Goal: Information Seeking & Learning: Learn about a topic

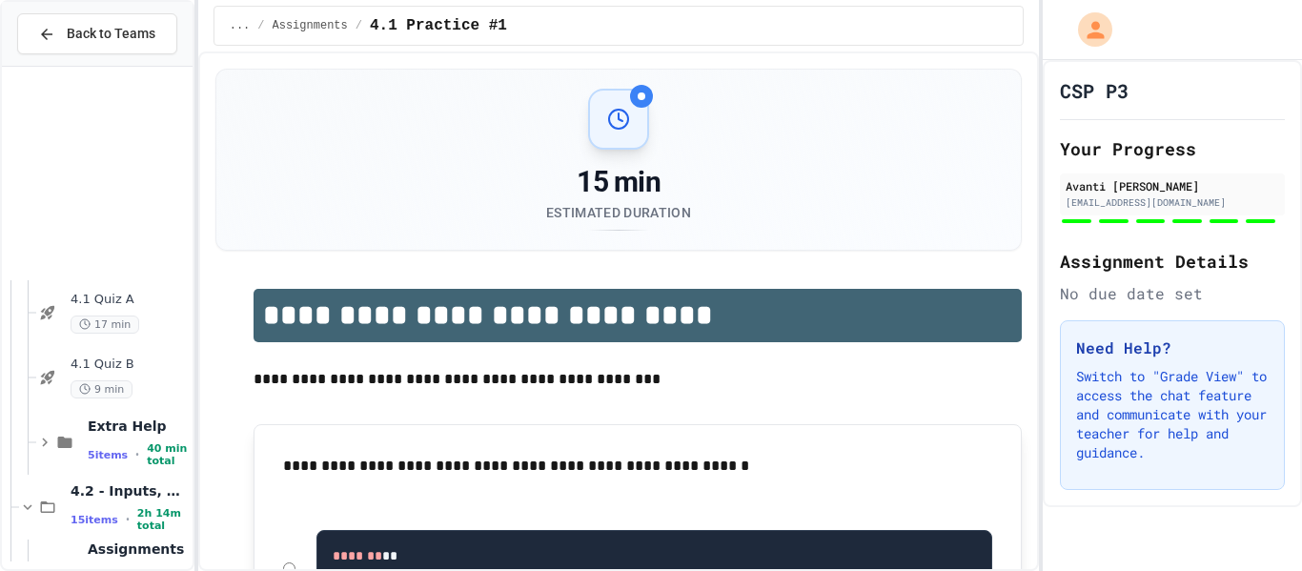
scroll to position [300, 0]
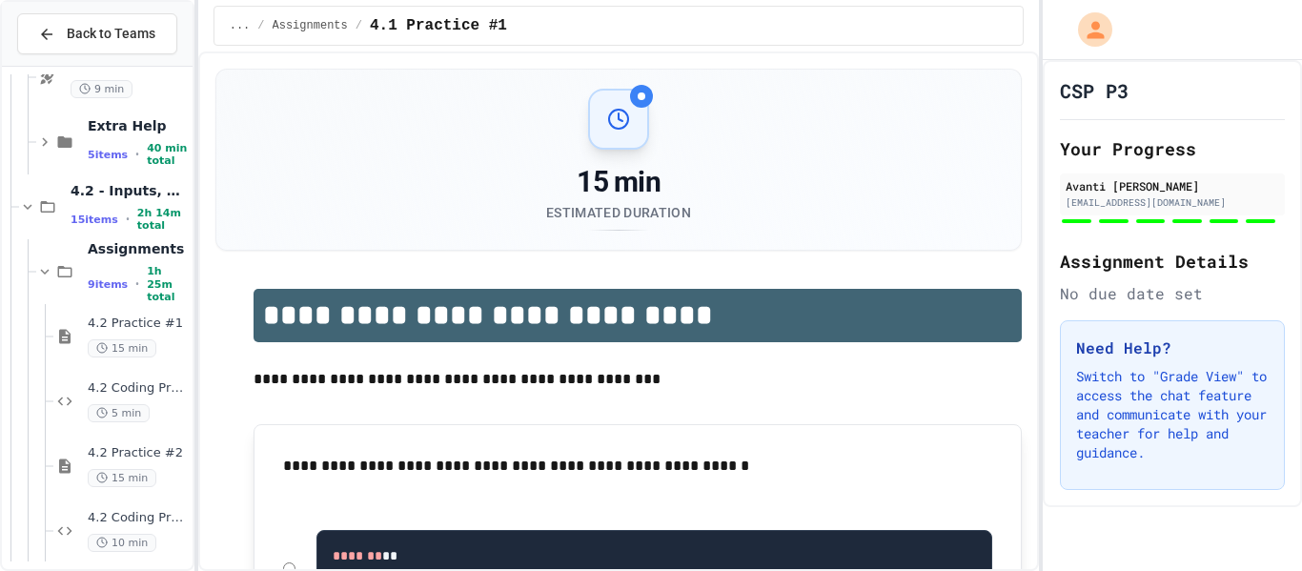
click at [115, 213] on div "15 items • 2h 14m total" at bounding box center [130, 219] width 118 height 25
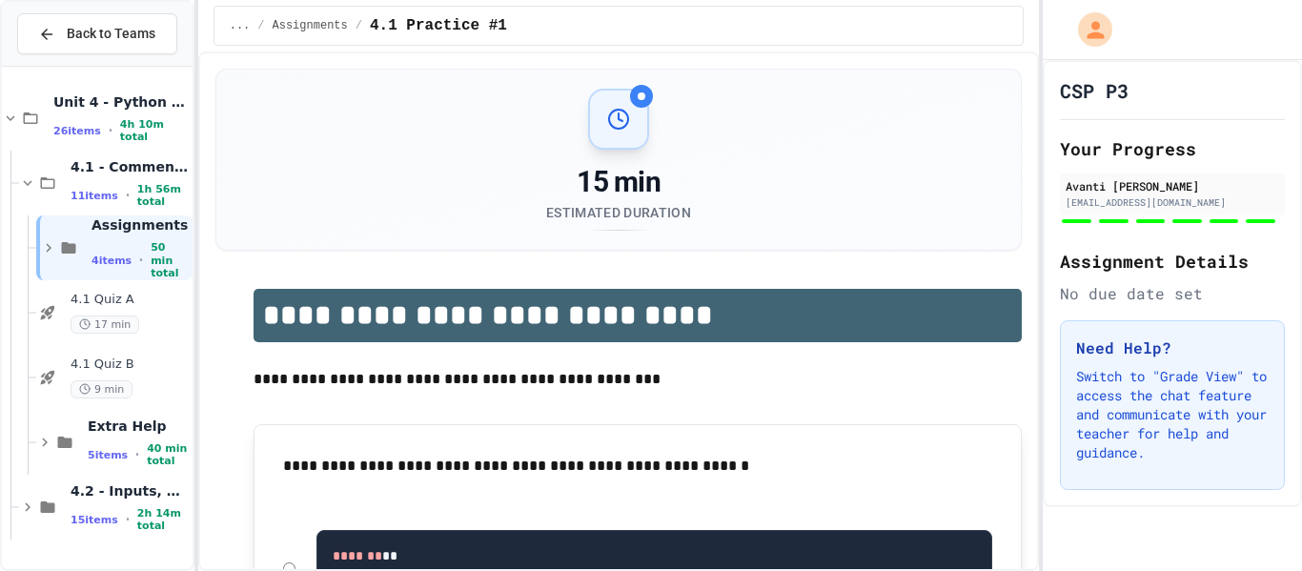
scroll to position [0, 0]
click at [113, 259] on span "4 items" at bounding box center [111, 260] width 40 height 12
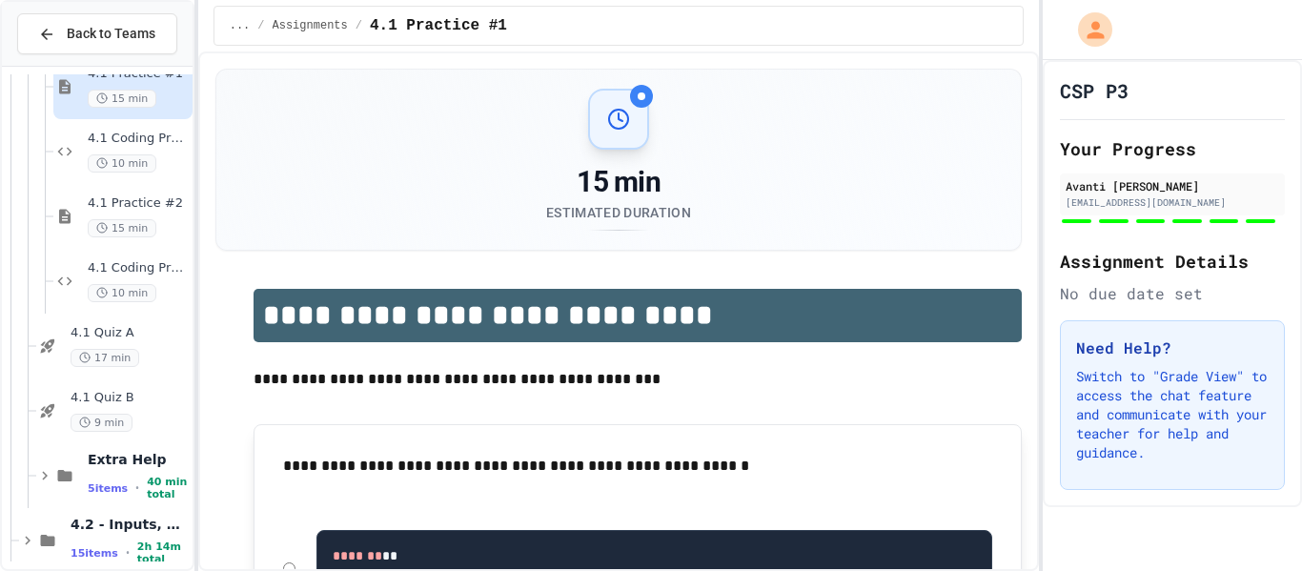
scroll to position [249, 0]
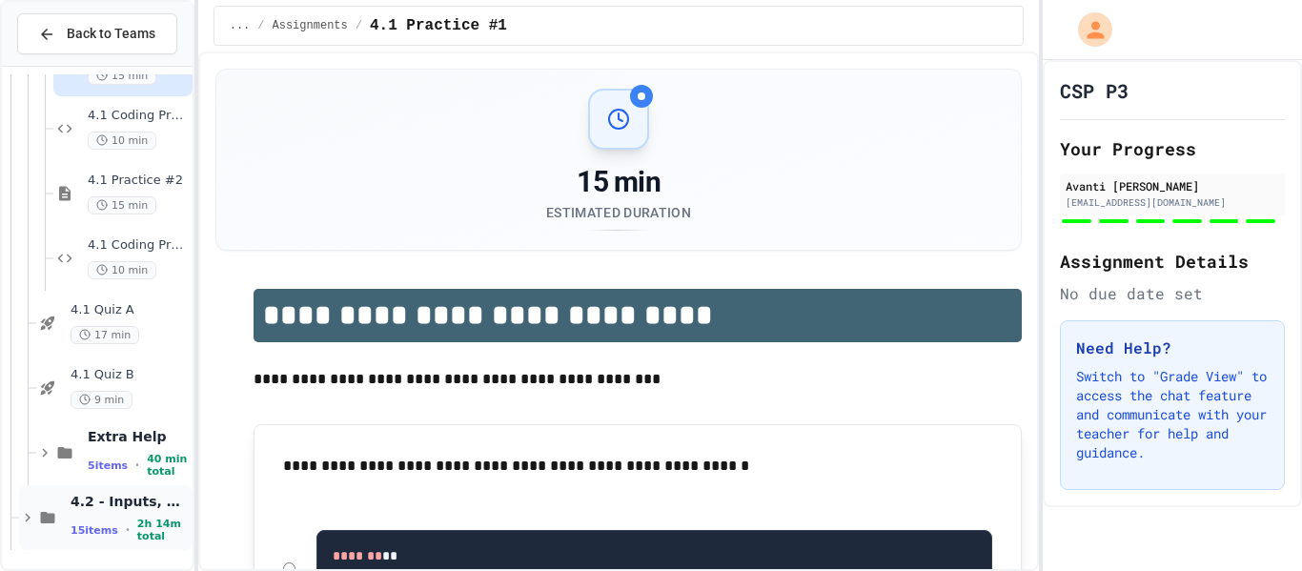
click at [78, 498] on span "4.2 - Inputs, Casting, Arithmetic, and Errors" at bounding box center [130, 501] width 118 height 17
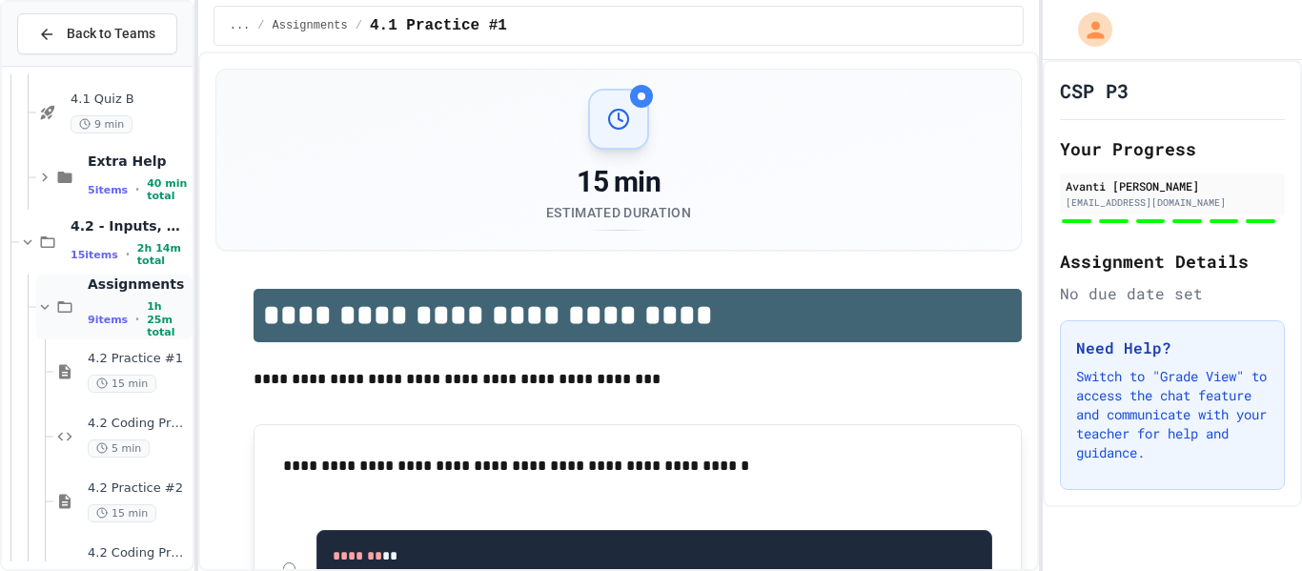
click at [126, 329] on div "9 items • 1h 25m total" at bounding box center [138, 319] width 101 height 38
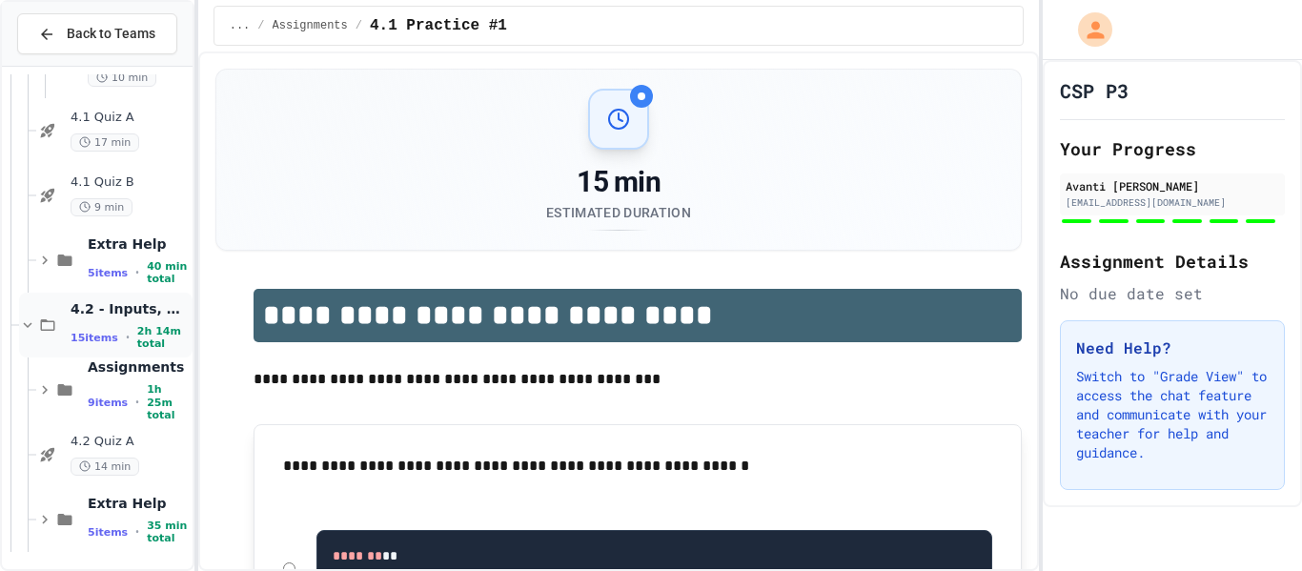
scroll to position [443, 0]
click at [90, 384] on div "Assignments 9 items • 1h 25m total" at bounding box center [138, 387] width 101 height 63
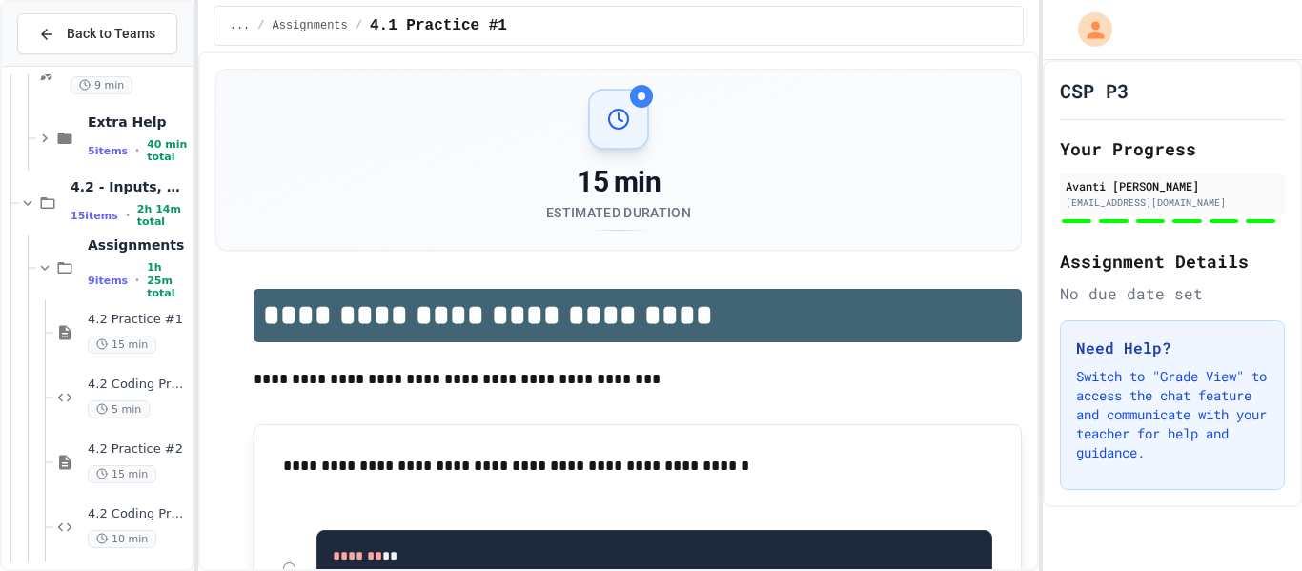
scroll to position [565, 0]
click at [122, 316] on span "4.2 Practice #1" at bounding box center [138, 318] width 101 height 16
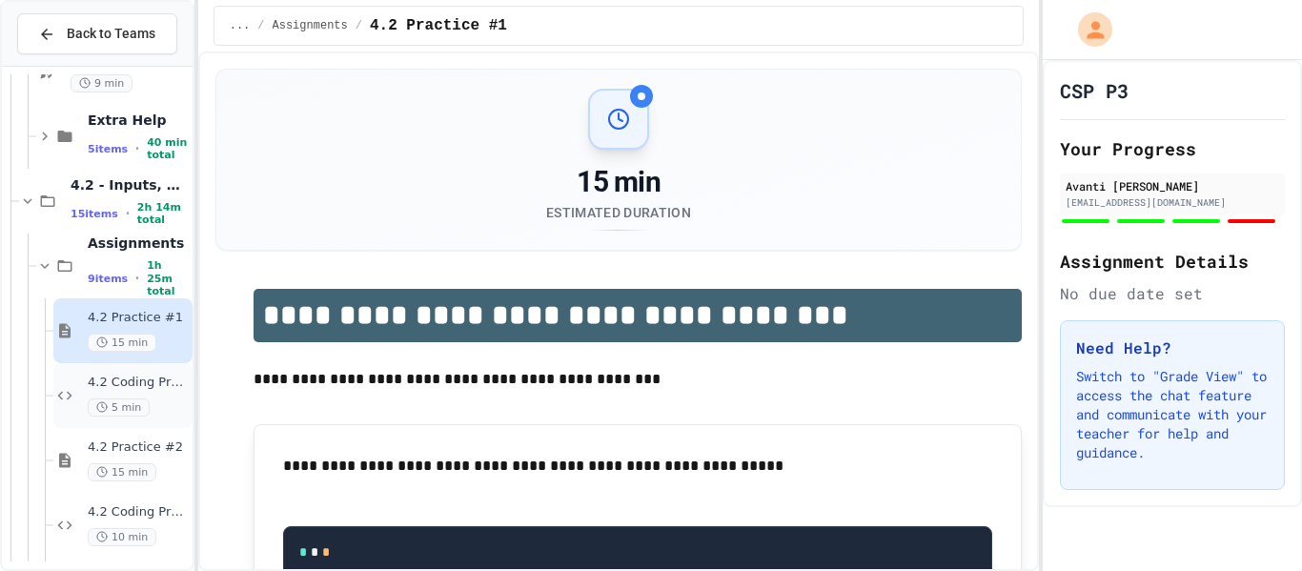
click at [98, 393] on div "4.2 Coding Practice #2 5 min" at bounding box center [138, 395] width 101 height 42
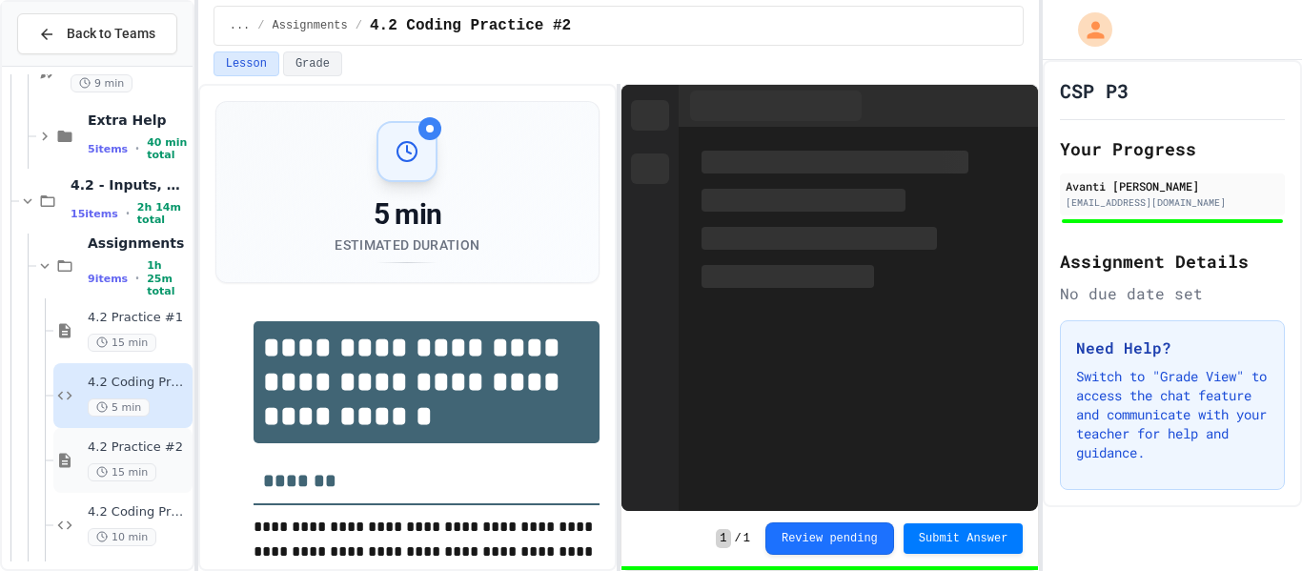
click at [83, 448] on div "4.2 Practice #2 15 min" at bounding box center [122, 460] width 139 height 65
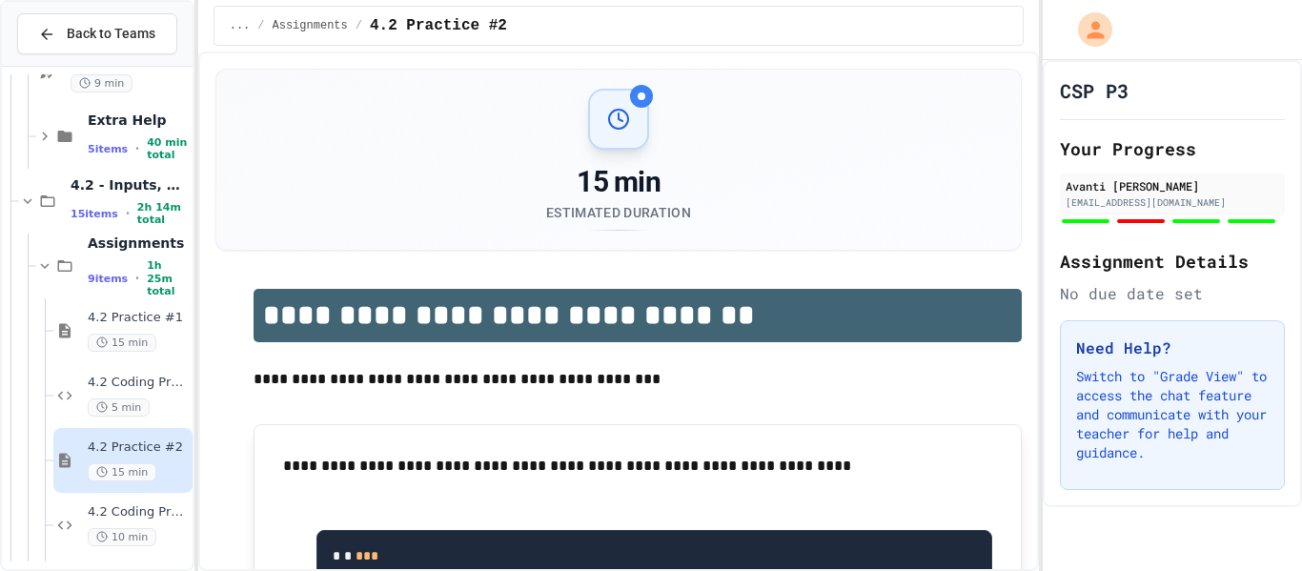
click at [107, 433] on div at bounding box center [97, 254] width 191 height 1490
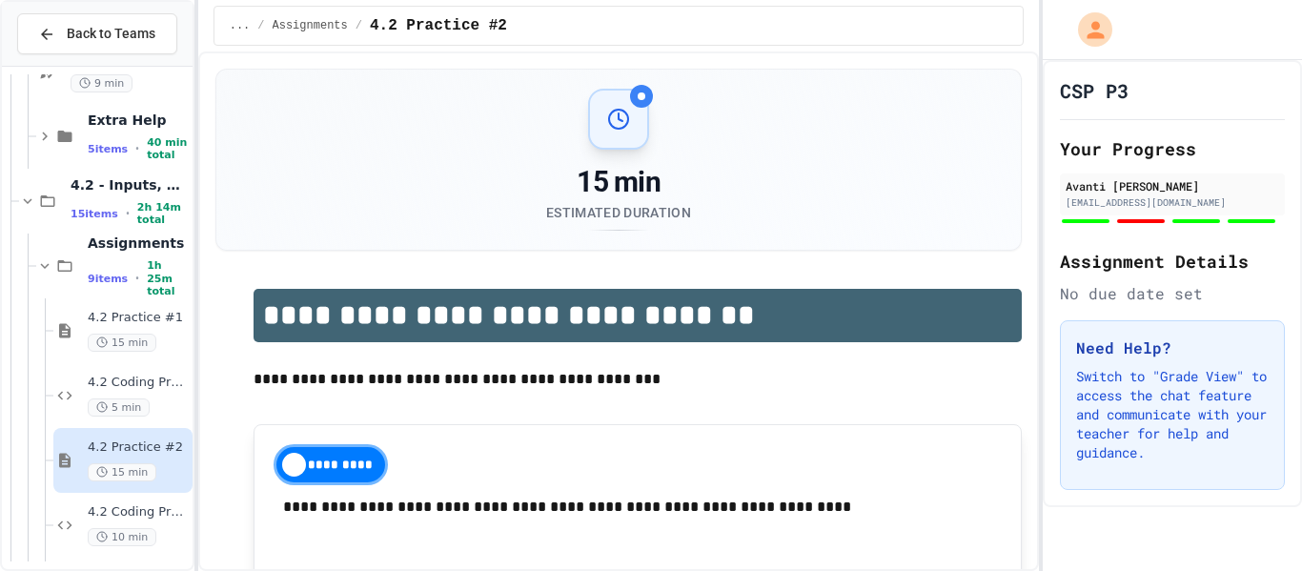
scroll to position [641, 0]
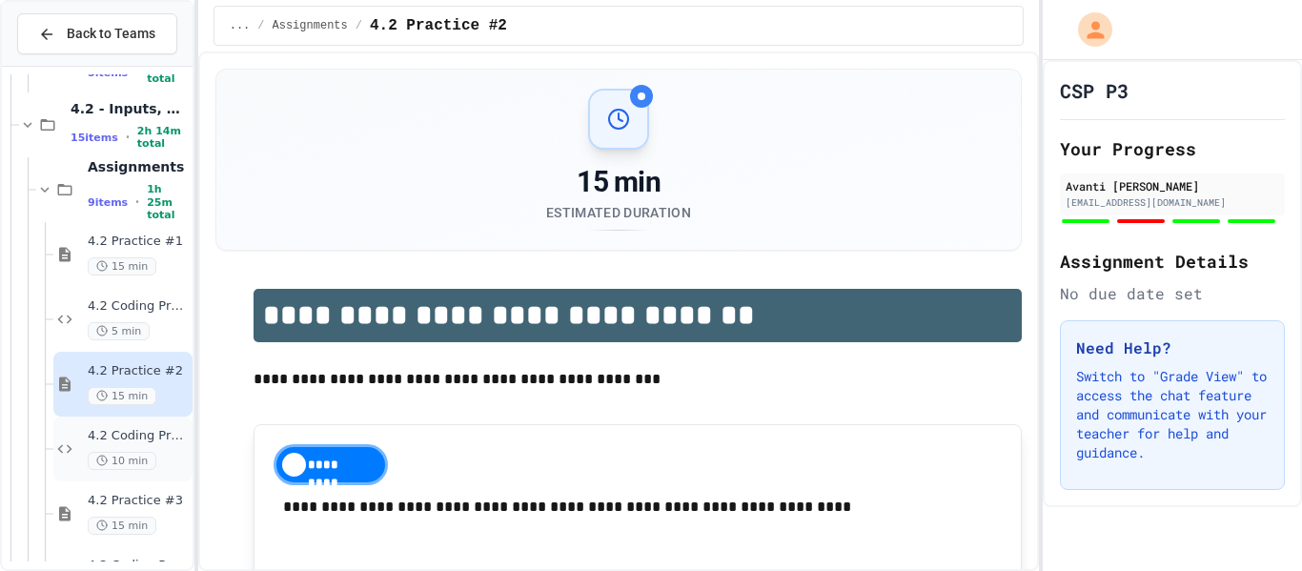
click at [112, 435] on span "4.2 Coding Practice #2" at bounding box center [138, 436] width 101 height 16
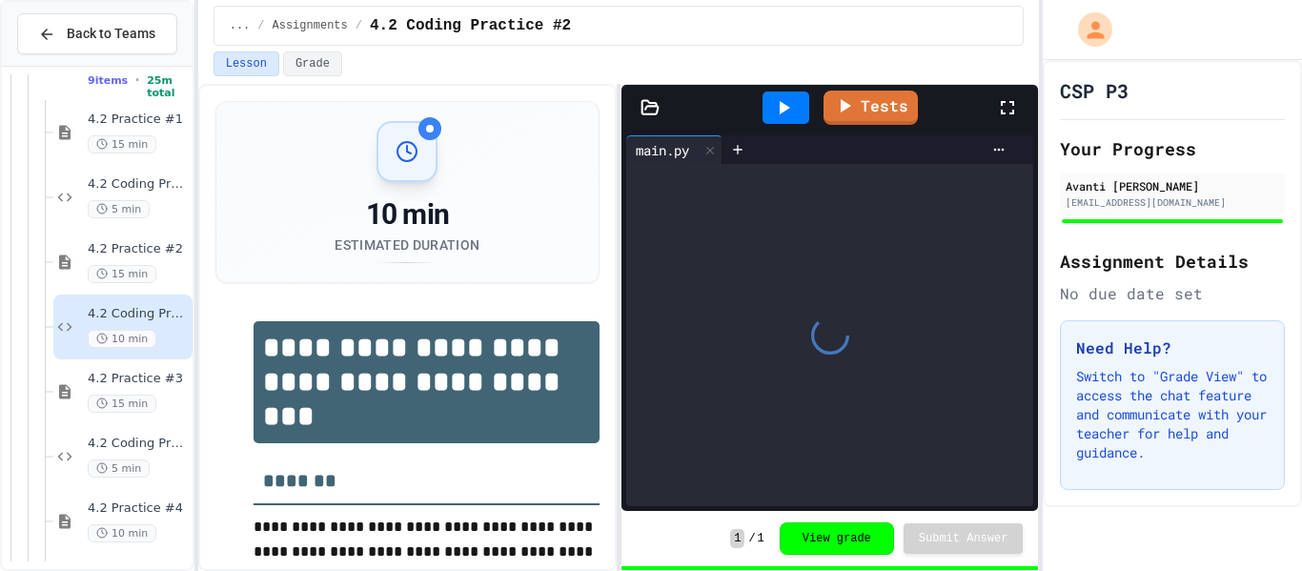
scroll to position [770, 0]
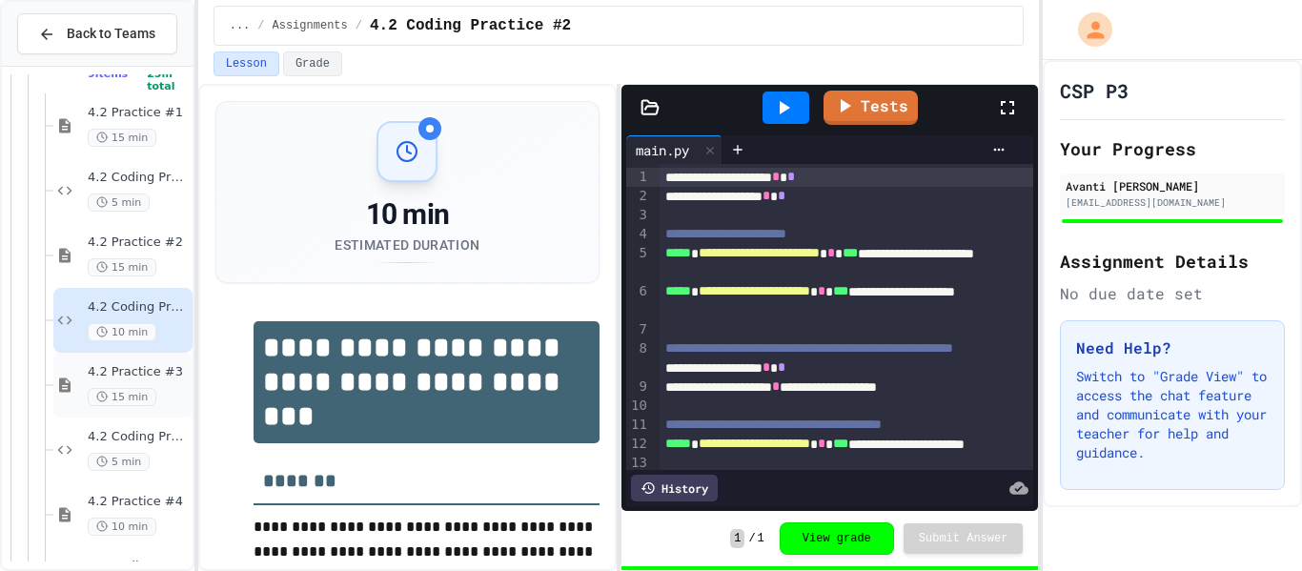
click at [144, 380] on div "4.2 Practice #3 15 min" at bounding box center [138, 385] width 101 height 42
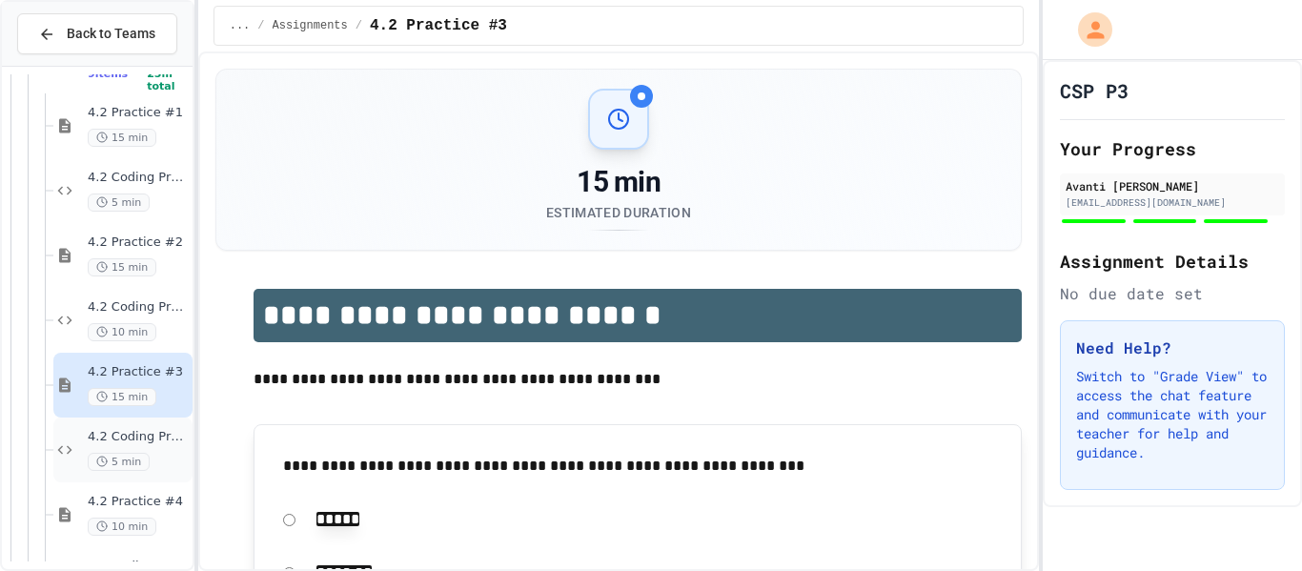
click at [122, 436] on span "4.2 Coding Practice #3" at bounding box center [138, 437] width 101 height 16
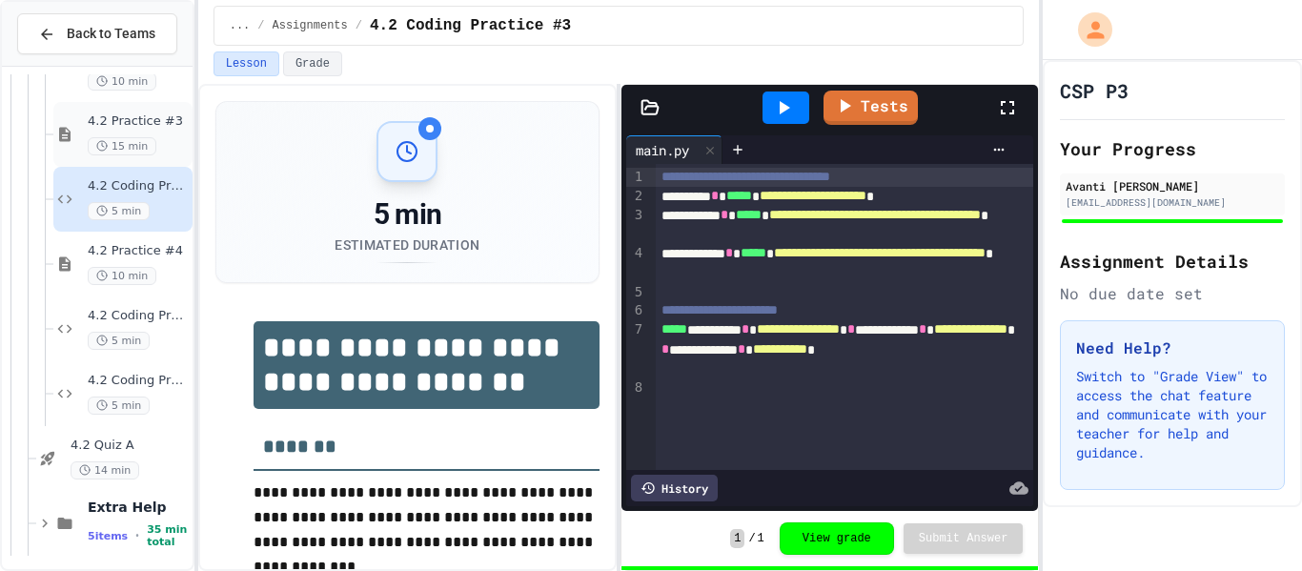
scroll to position [1024, 0]
click at [148, 271] on span "10 min" at bounding box center [122, 272] width 69 height 18
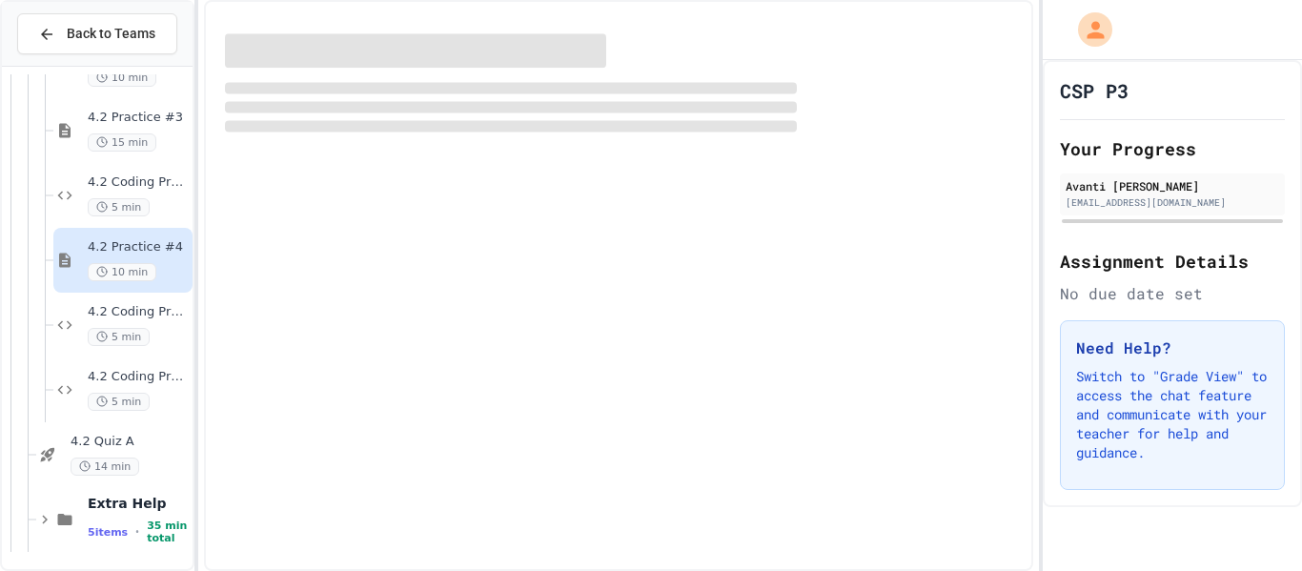
scroll to position [1003, 0]
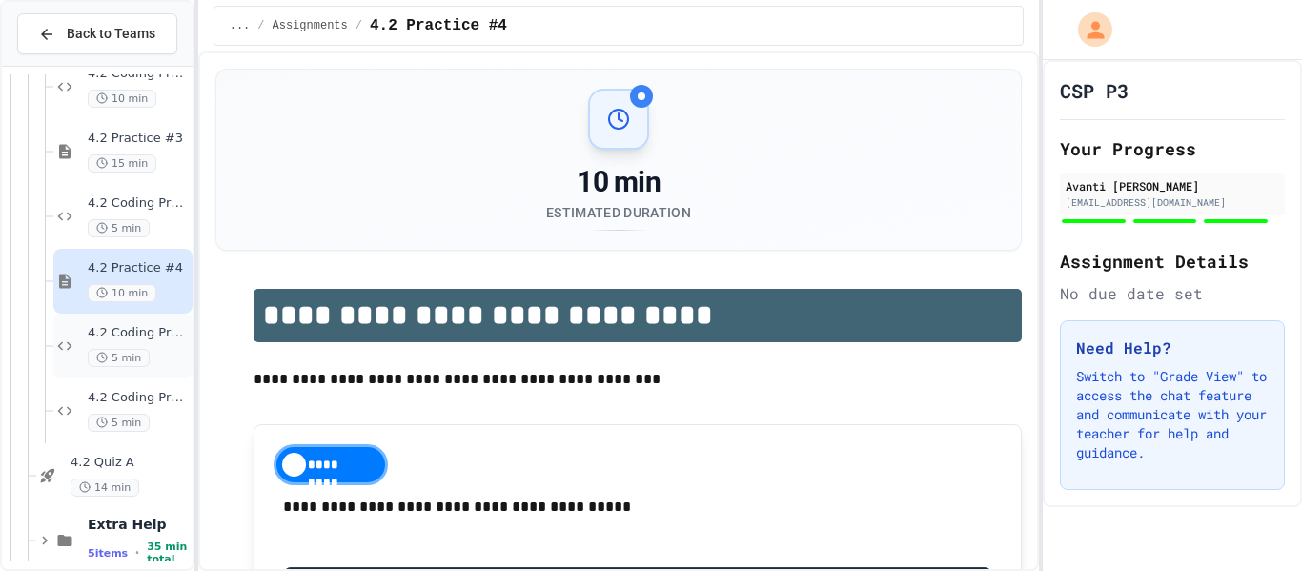
click at [126, 346] on div "4.2 Coding Practice #4 5 min" at bounding box center [138, 346] width 101 height 42
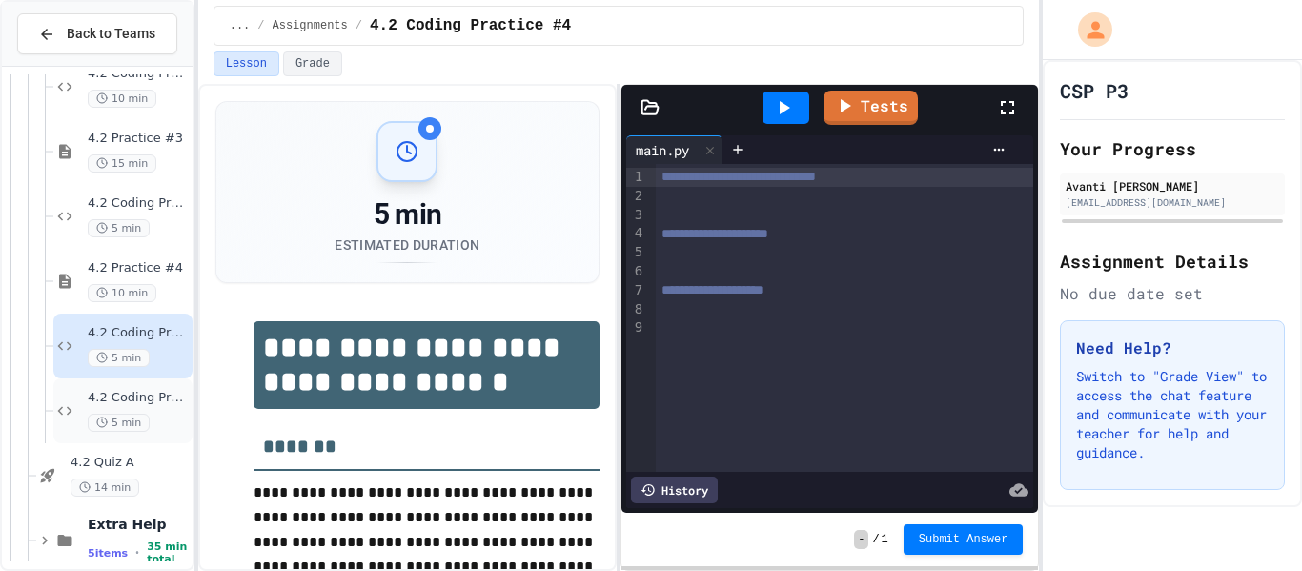
click at [104, 403] on span "4.2 Coding Practice #5" at bounding box center [138, 398] width 101 height 16
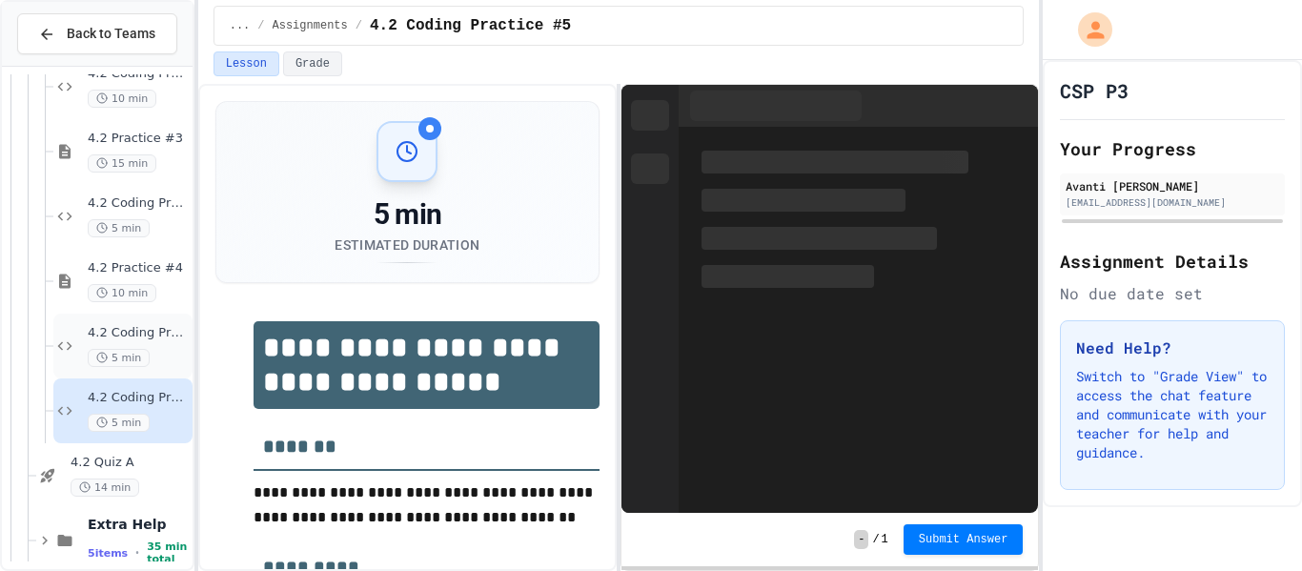
click at [150, 344] on div "4.2 Coding Practice #4 5 min" at bounding box center [138, 346] width 101 height 42
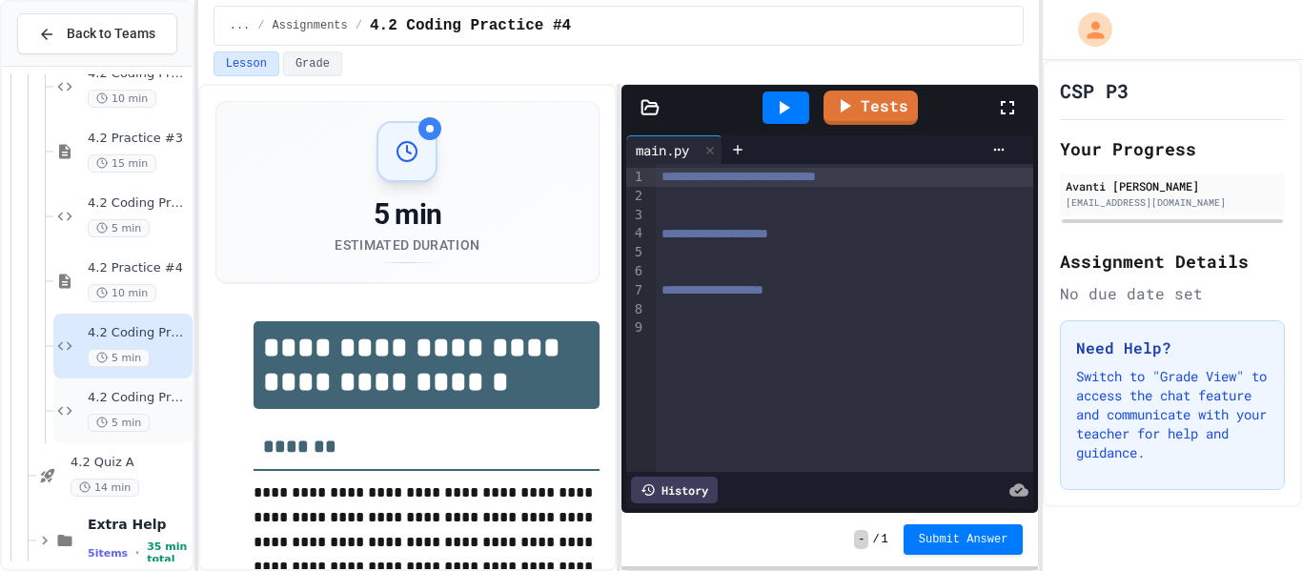
click at [163, 430] on div "5 min" at bounding box center [138, 423] width 101 height 18
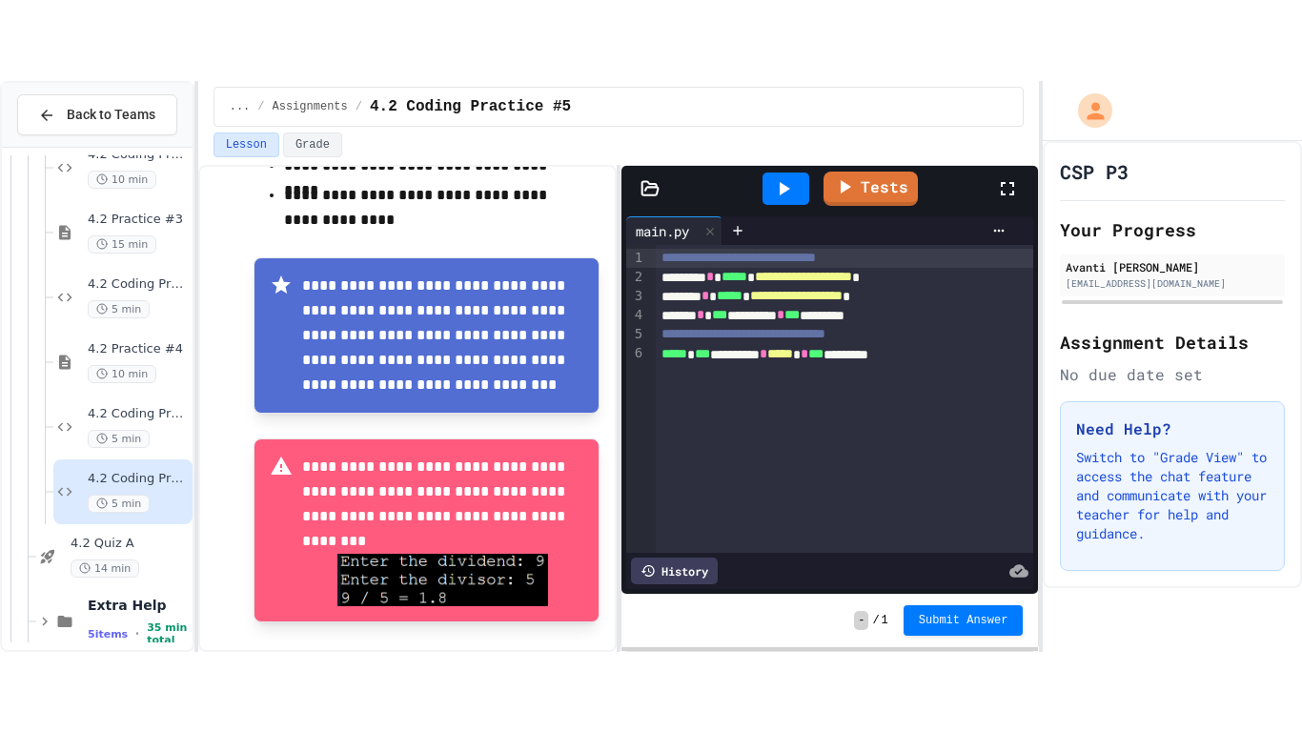
scroll to position [619, 0]
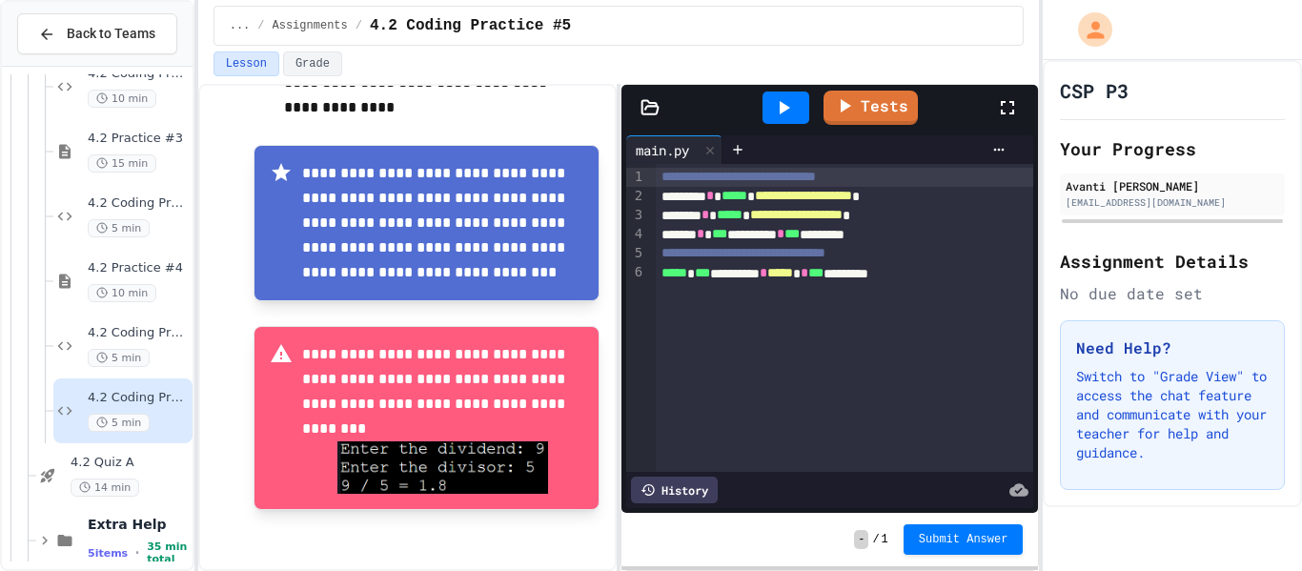
click at [1000, 107] on icon at bounding box center [1007, 107] width 23 height 23
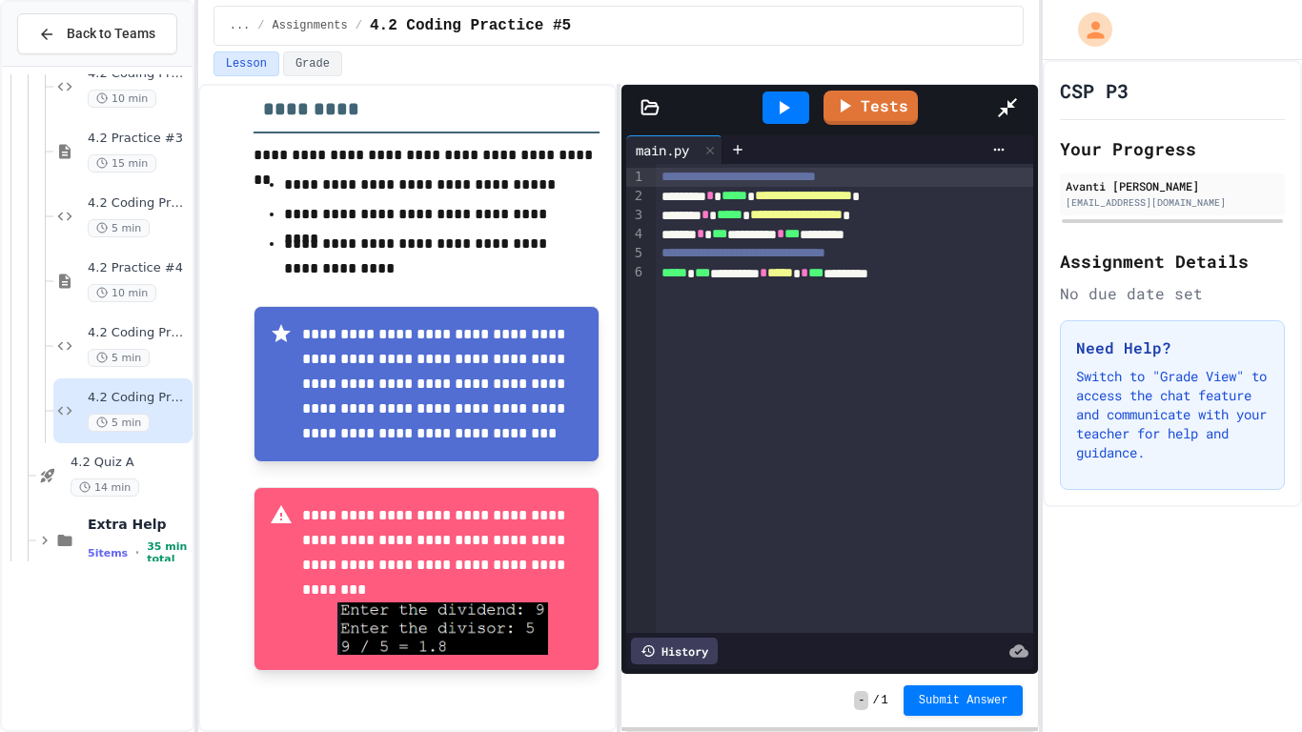
scroll to position [458, 0]
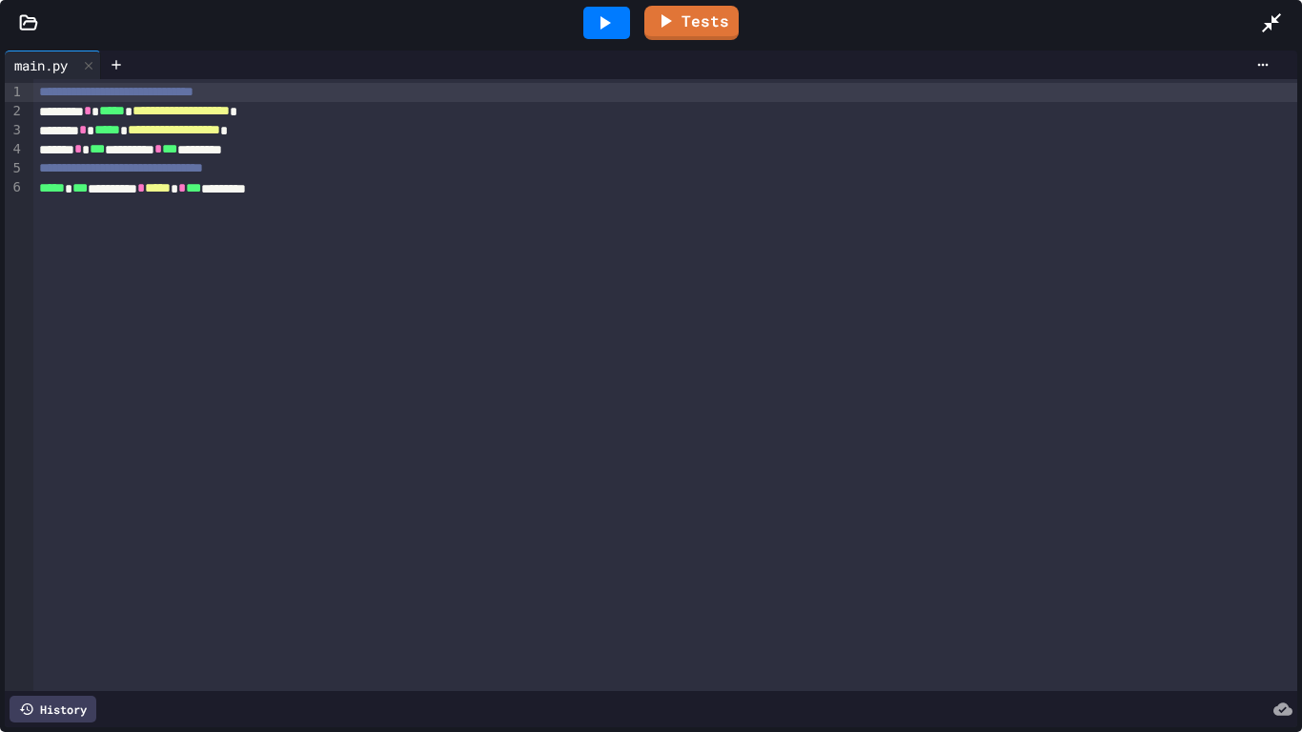
click at [444, 190] on div "***** * *** ********* * ***** * *** *********" at bounding box center [664, 188] width 1263 height 19
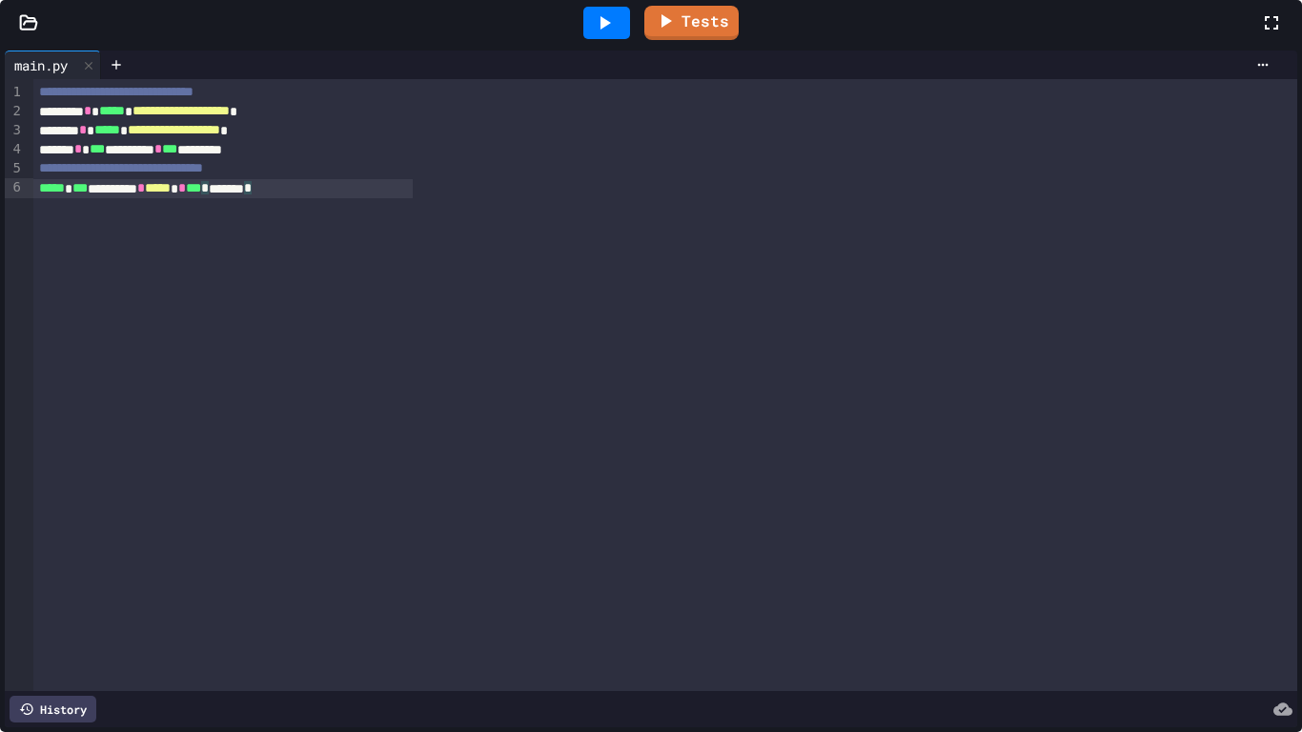
scroll to position [619, 0]
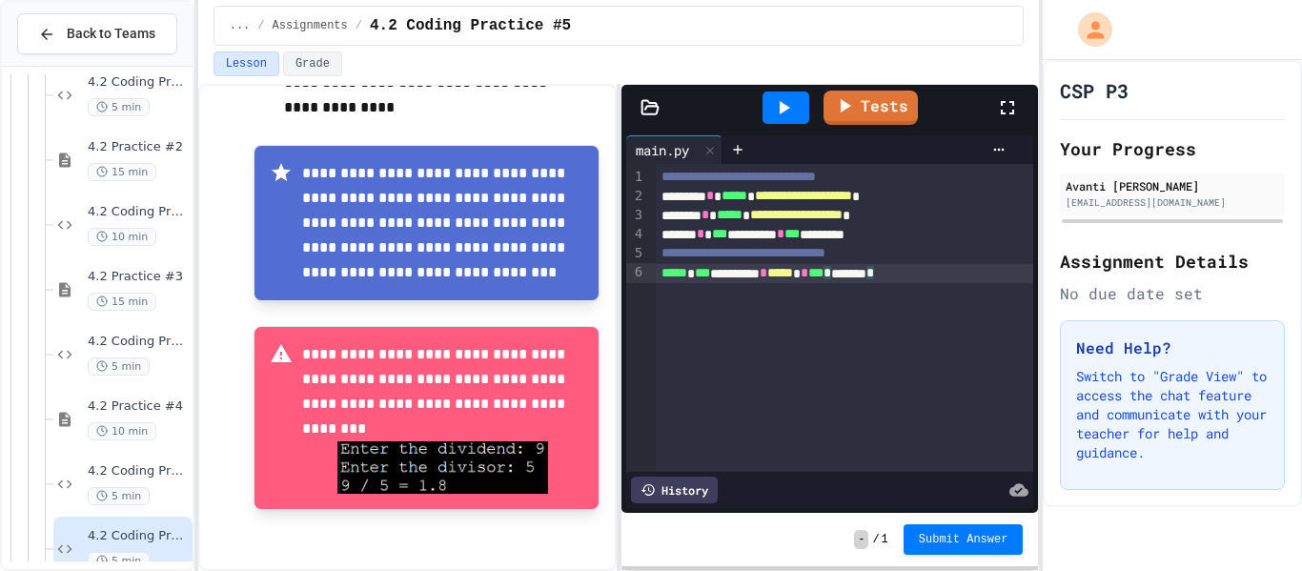
click at [799, 121] on div at bounding box center [785, 107] width 47 height 32
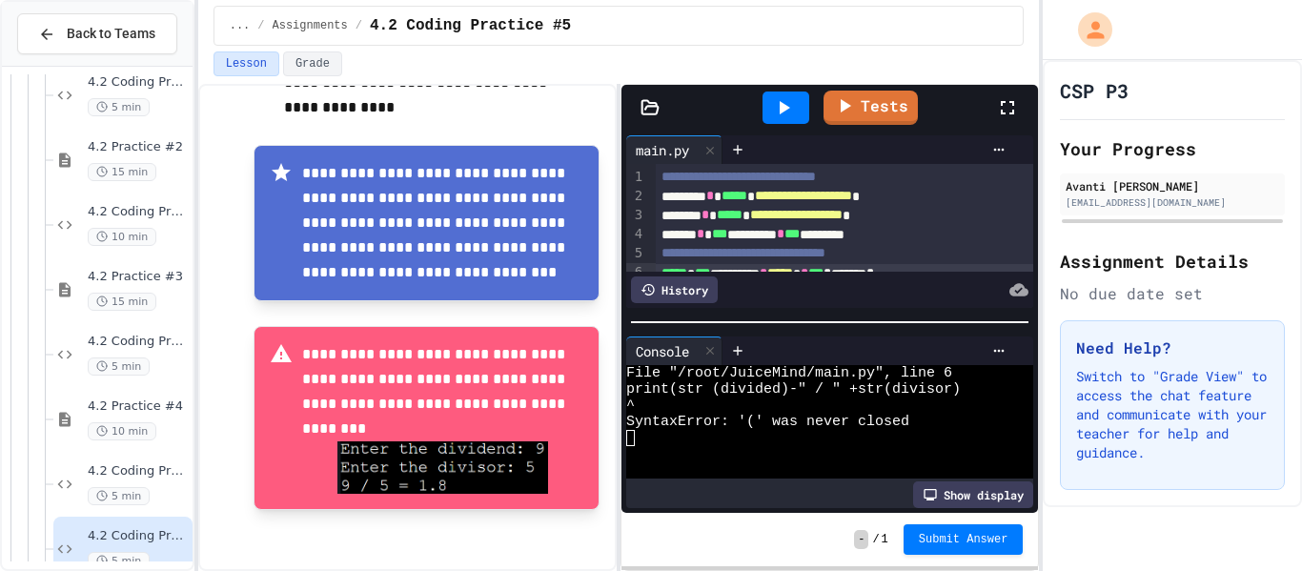
click at [1001, 99] on icon at bounding box center [1007, 107] width 23 height 23
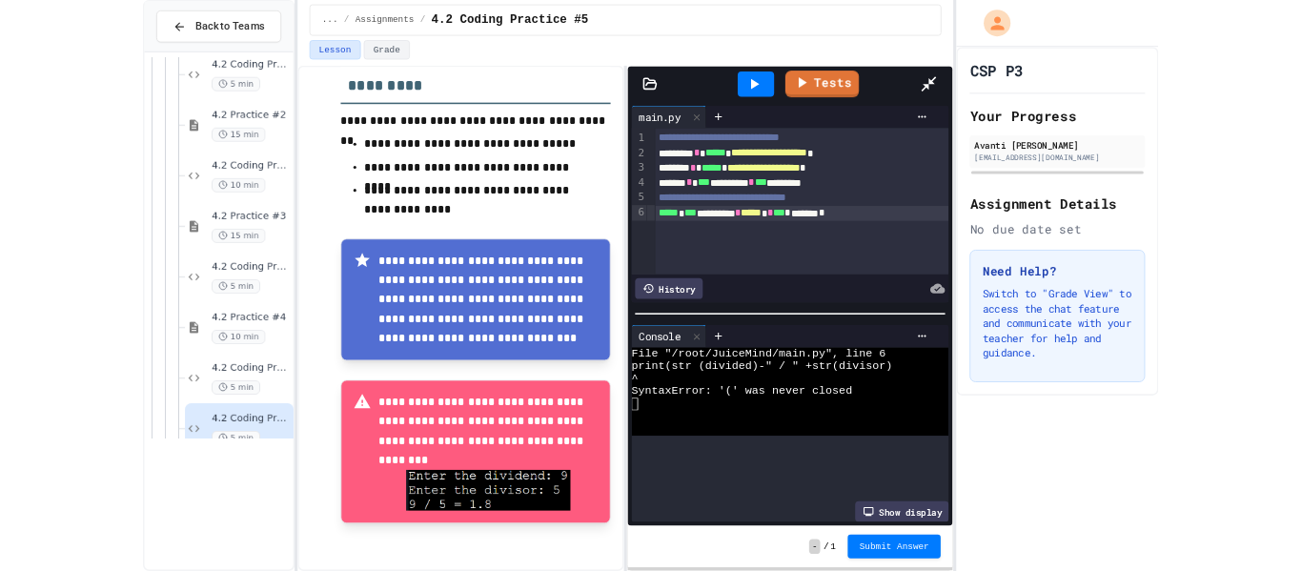
scroll to position [458, 0]
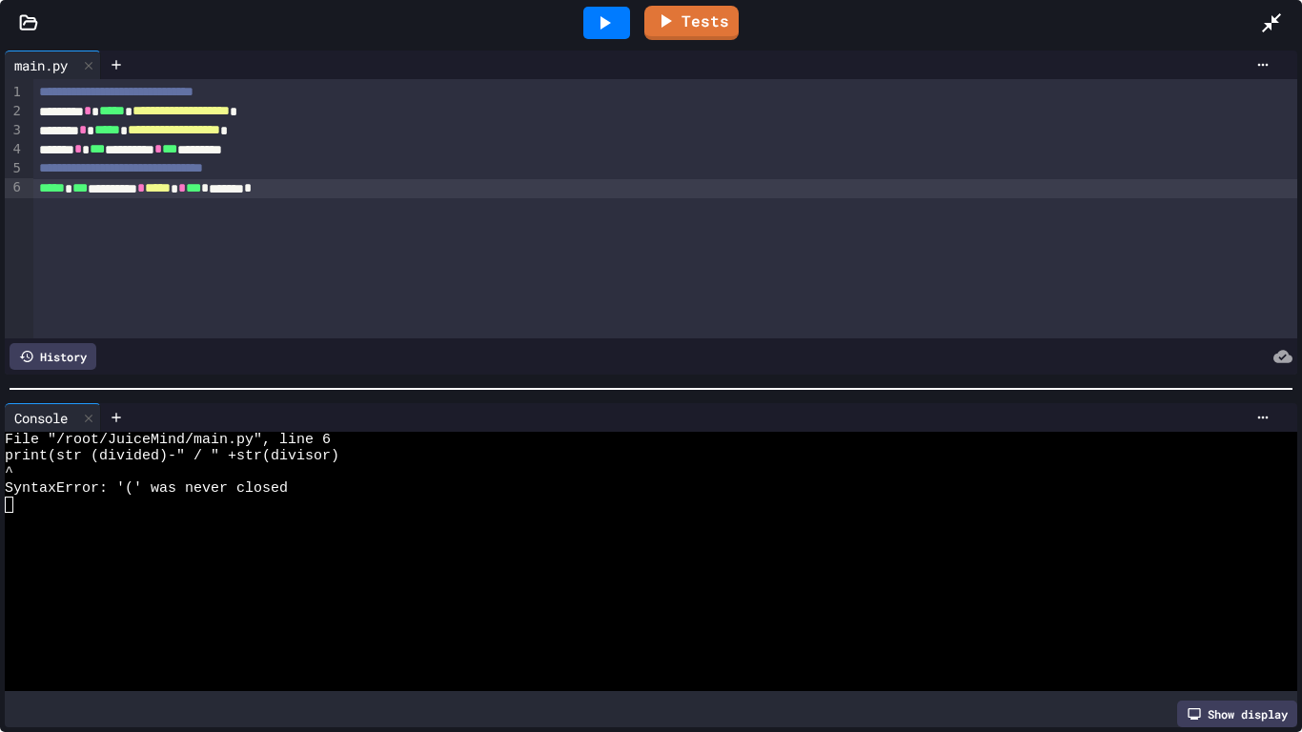
click at [88, 189] on span "***" at bounding box center [79, 187] width 15 height 13
click at [584, 17] on div at bounding box center [606, 23] width 47 height 32
click at [377, 191] on div "***** * * *** ********* * ***** * *** *********" at bounding box center [664, 188] width 1263 height 19
click at [608, 30] on icon at bounding box center [604, 22] width 23 height 23
click at [393, 183] on div "***** * * *** ********* * ***** * *** ********* *" at bounding box center [664, 188] width 1263 height 19
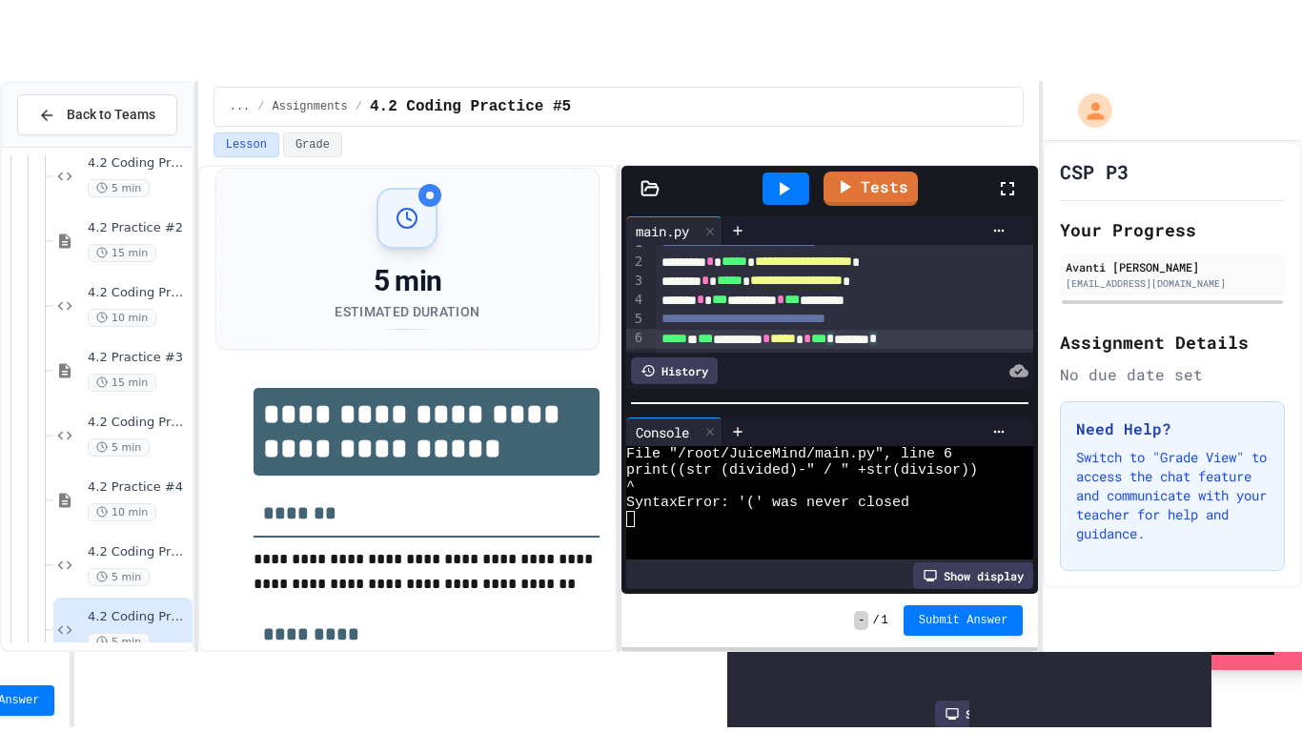
scroll to position [0, 0]
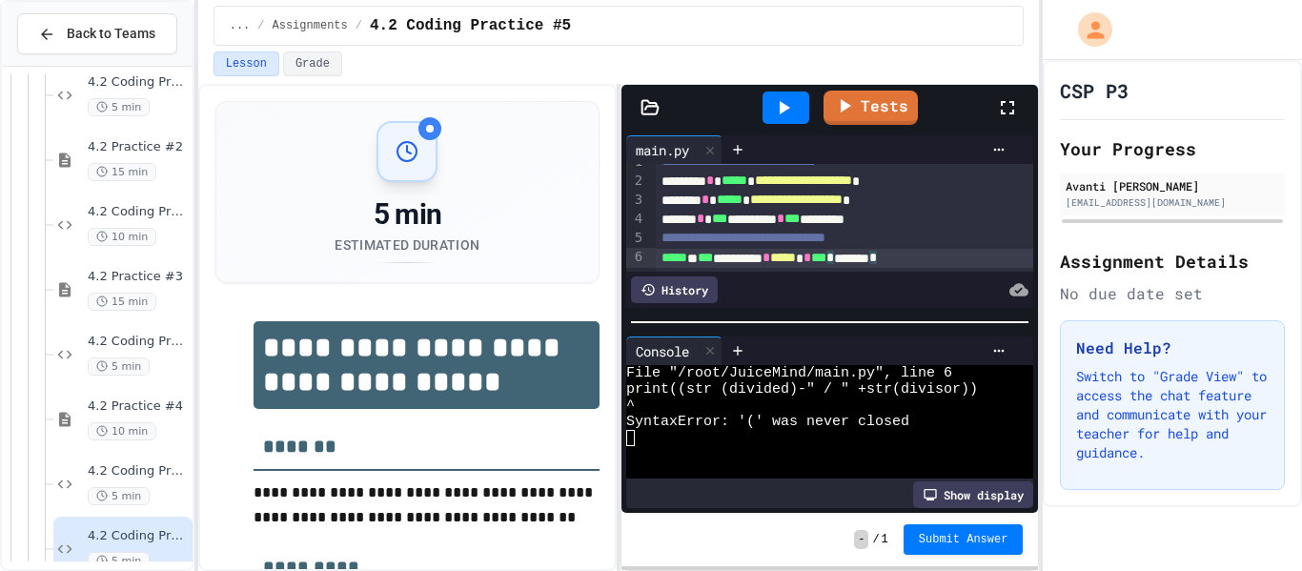
click at [1006, 113] on icon at bounding box center [1007, 107] width 23 height 23
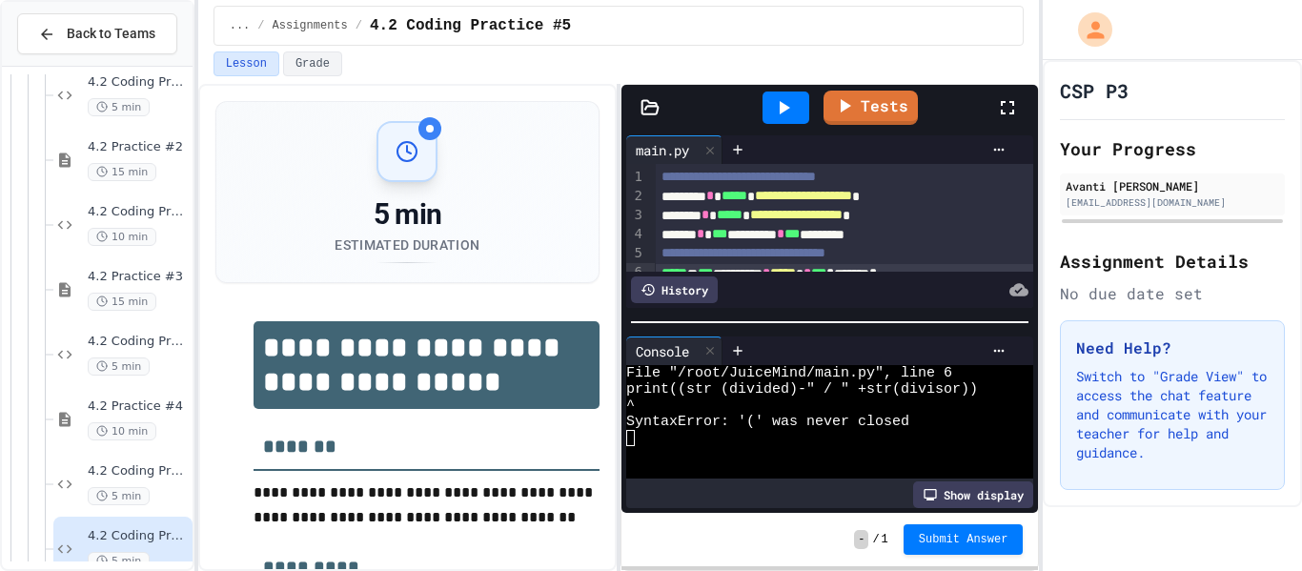
click at [1014, 102] on icon at bounding box center [1007, 107] width 23 height 23
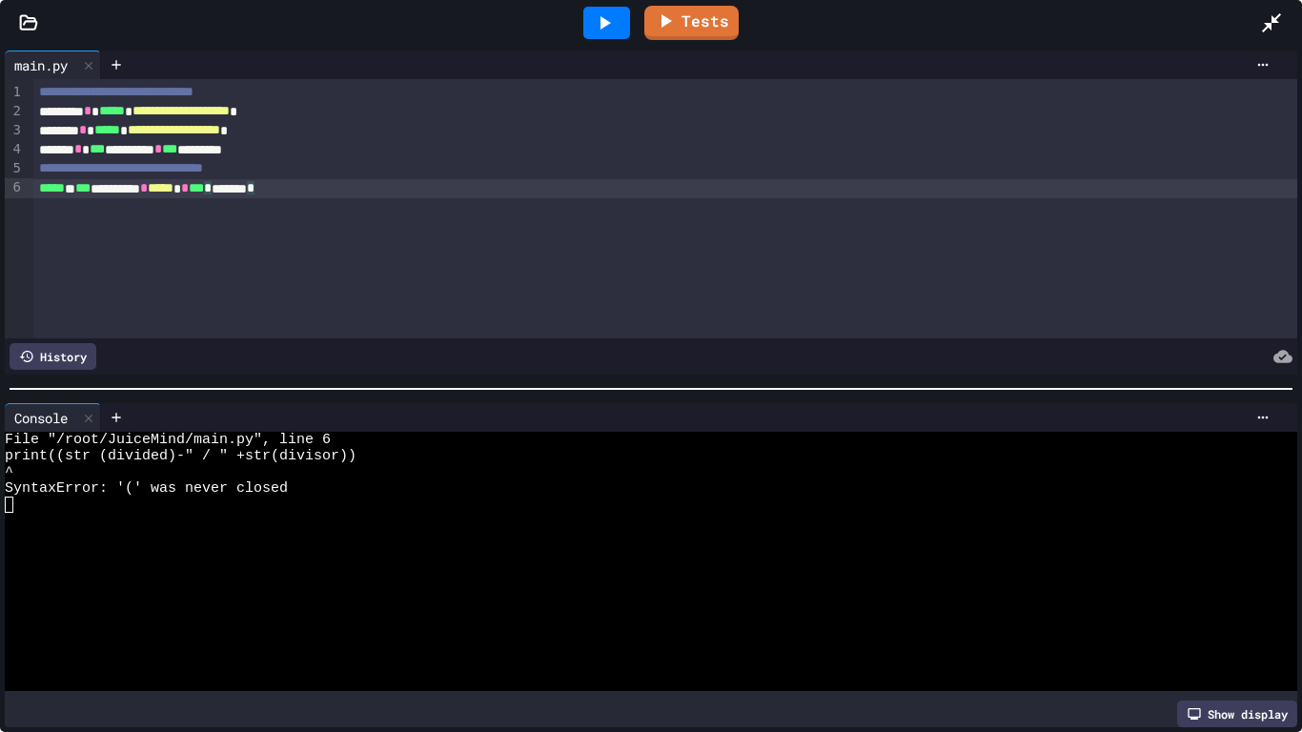
click at [367, 199] on div "**********" at bounding box center [664, 208] width 1263 height 259
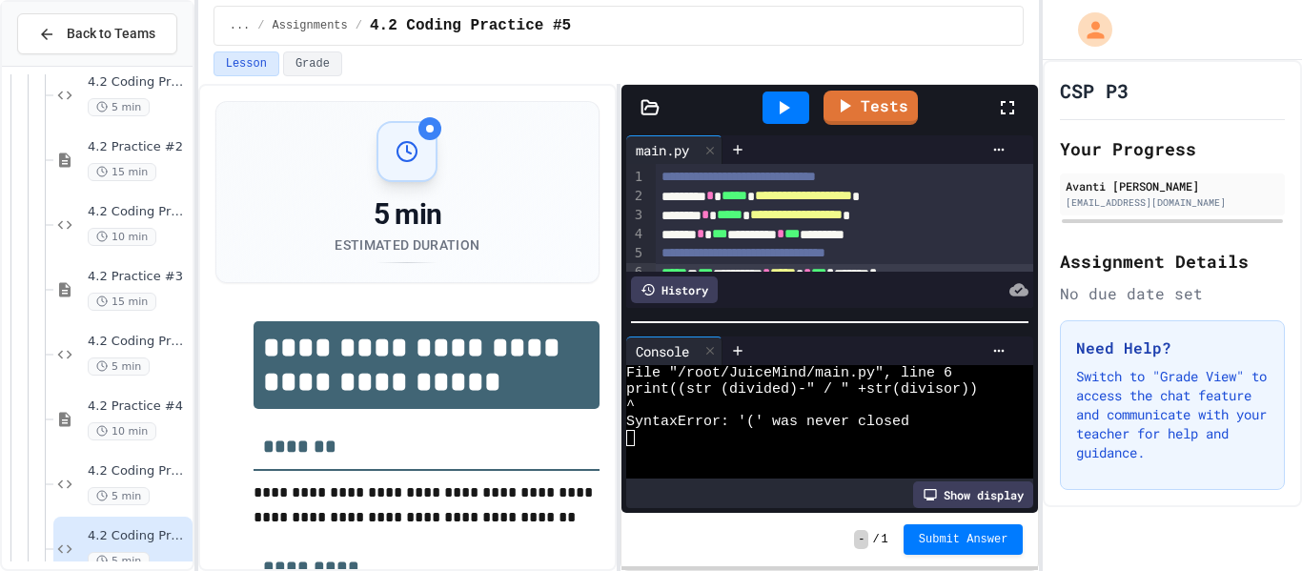
click at [1015, 118] on icon at bounding box center [1007, 107] width 23 height 23
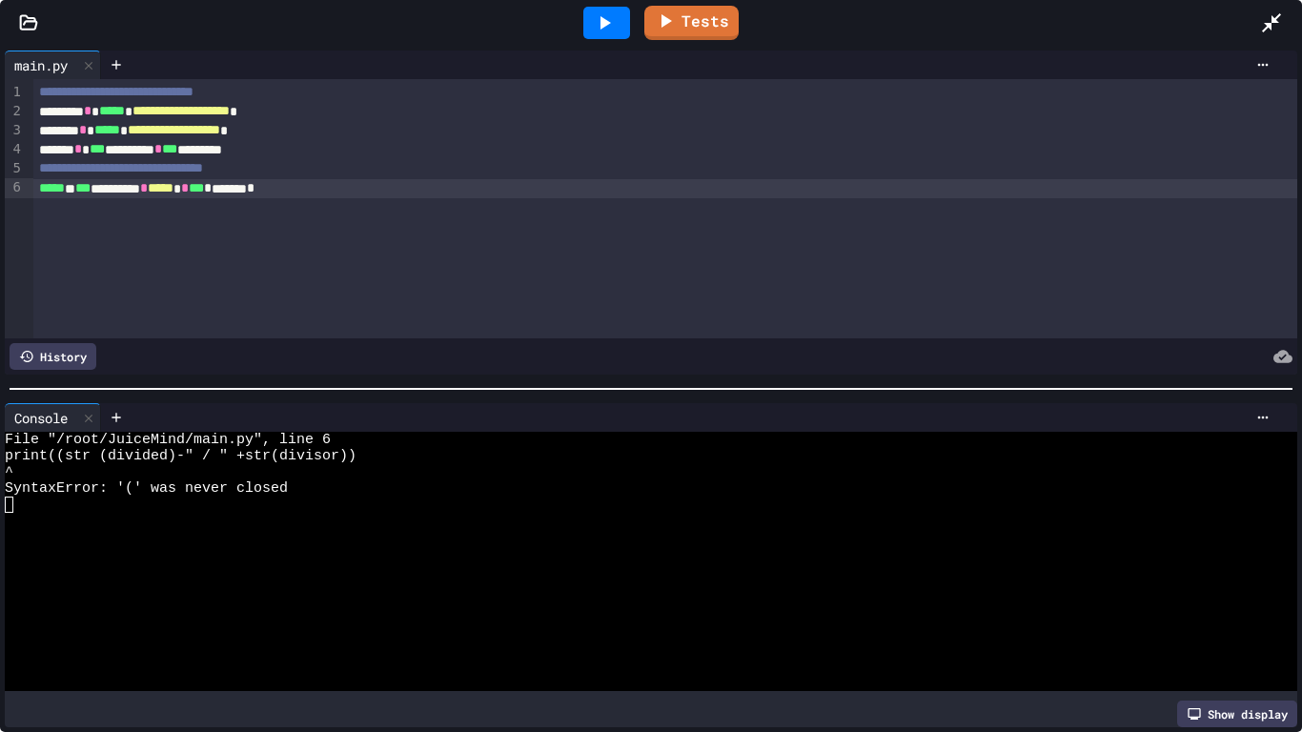
click at [377, 197] on div "**********" at bounding box center [664, 208] width 1263 height 259
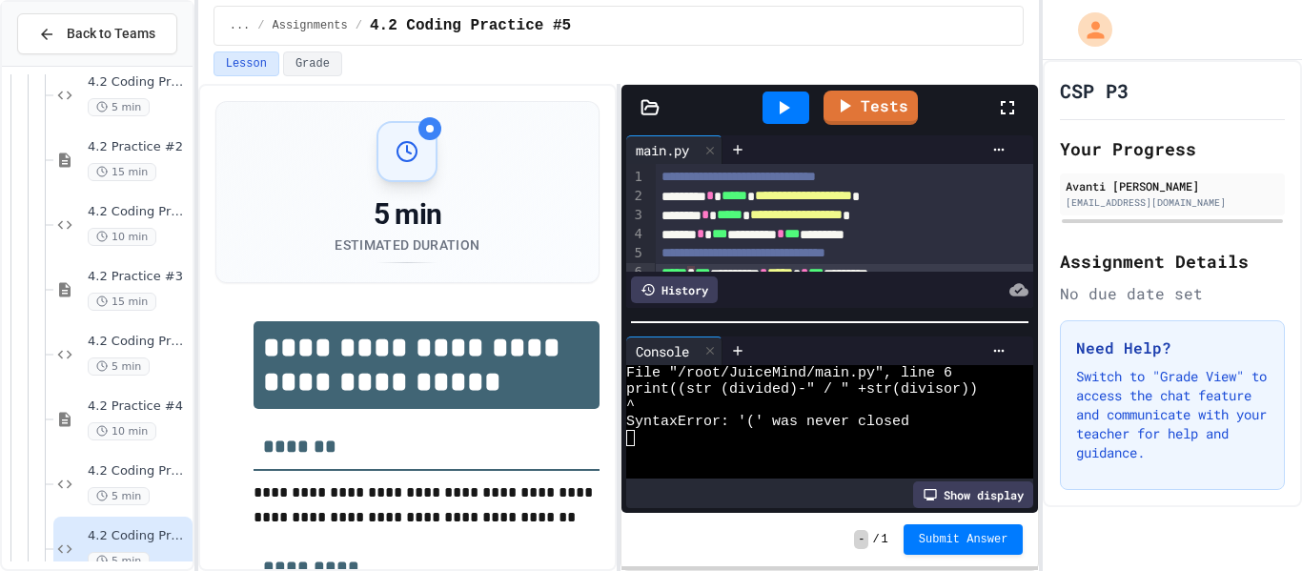
click at [1008, 111] on icon at bounding box center [1007, 107] width 23 height 23
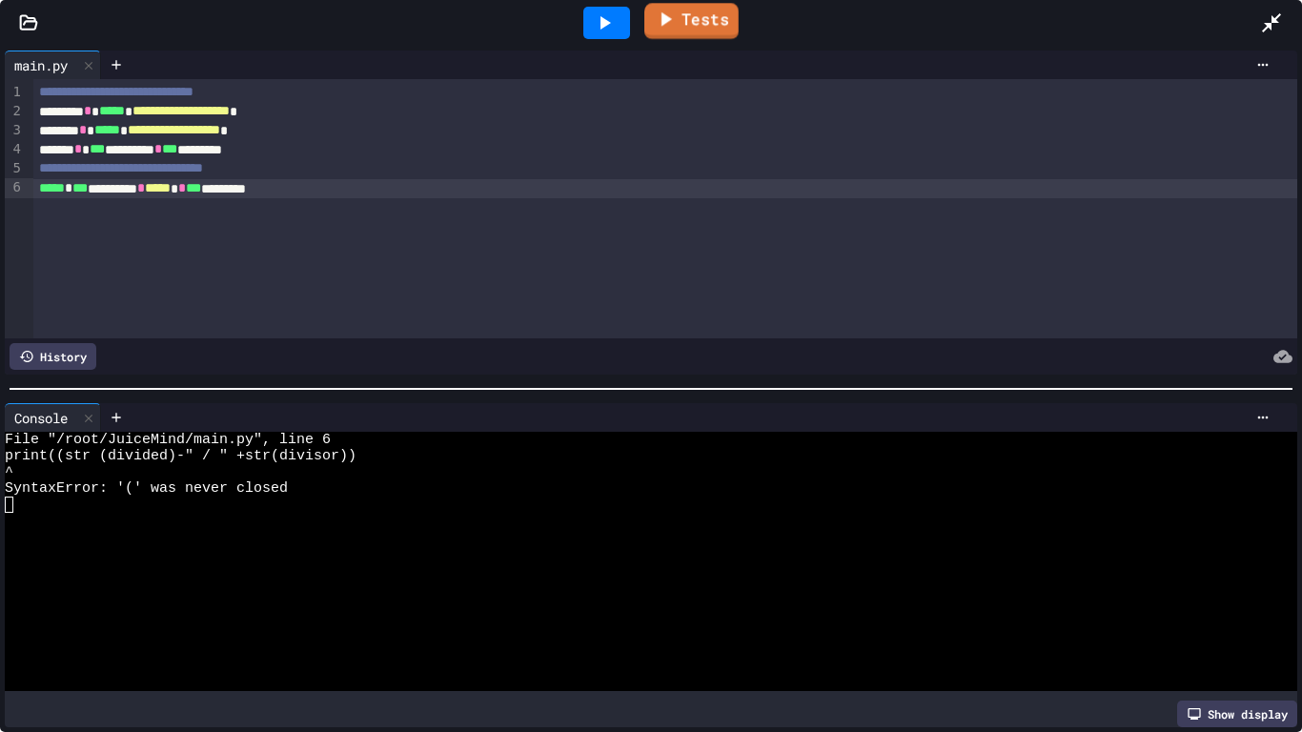
click at [704, 34] on link "Tests" at bounding box center [691, 21] width 94 height 36
click at [706, 32] on link "Tests" at bounding box center [690, 21] width 91 height 36
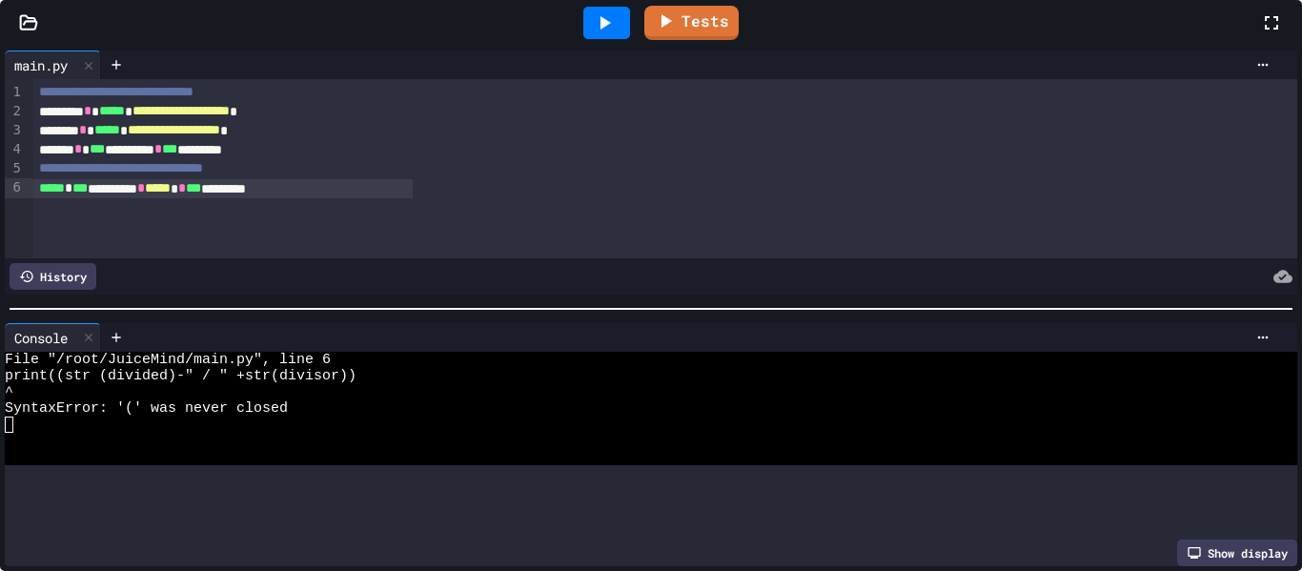
scroll to position [155, 0]
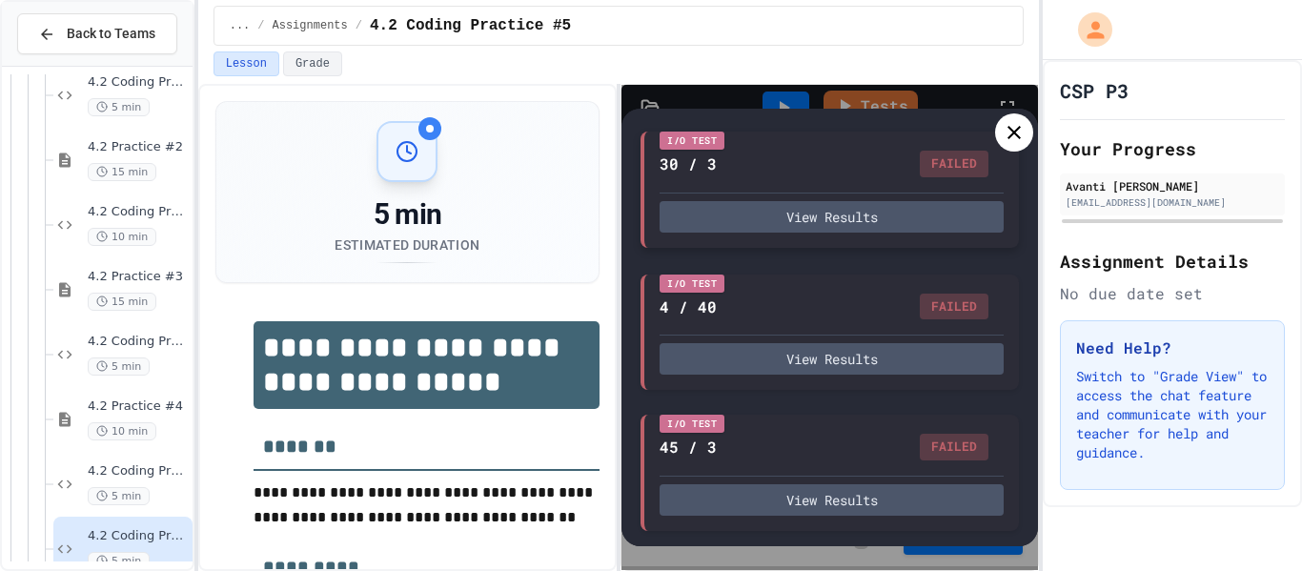
click at [879, 233] on div "I/O Test 30 / 3 FAILED View Results" at bounding box center [829, 189] width 378 height 116
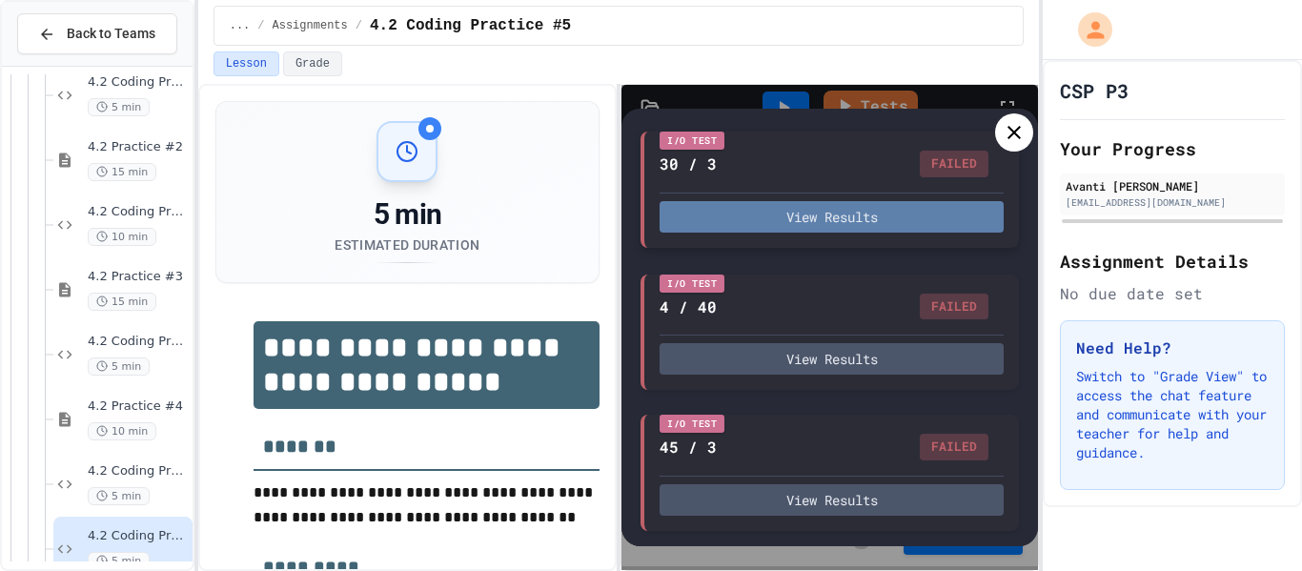
click at [885, 226] on button "View Results" at bounding box center [831, 216] width 344 height 31
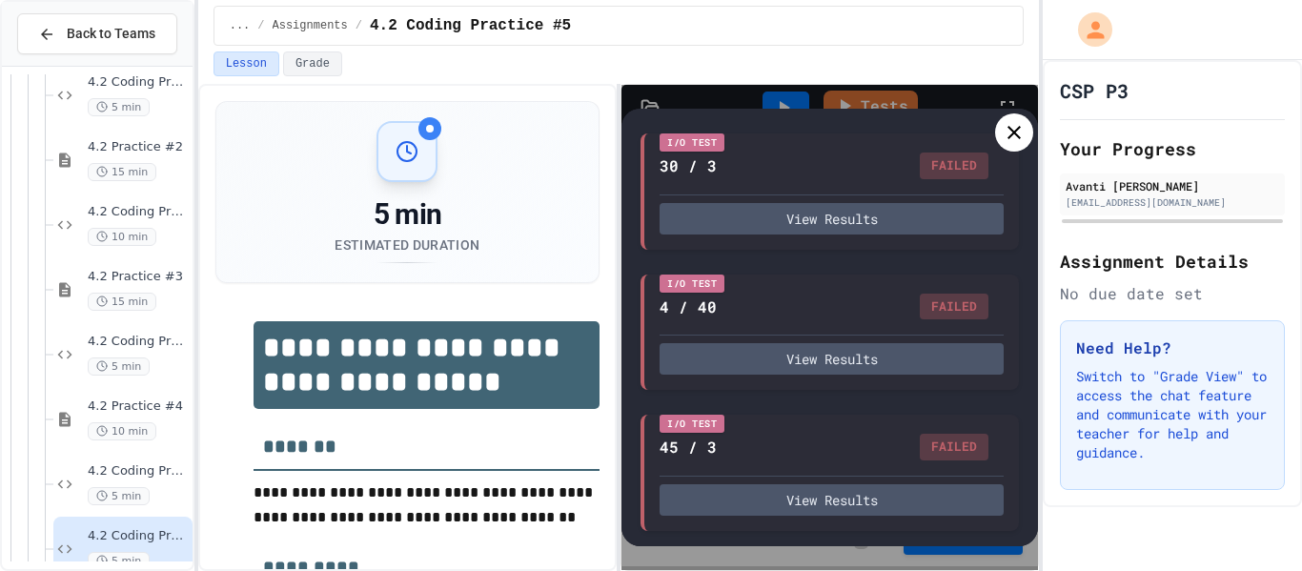
click at [1005, 134] on icon at bounding box center [1013, 132] width 23 height 23
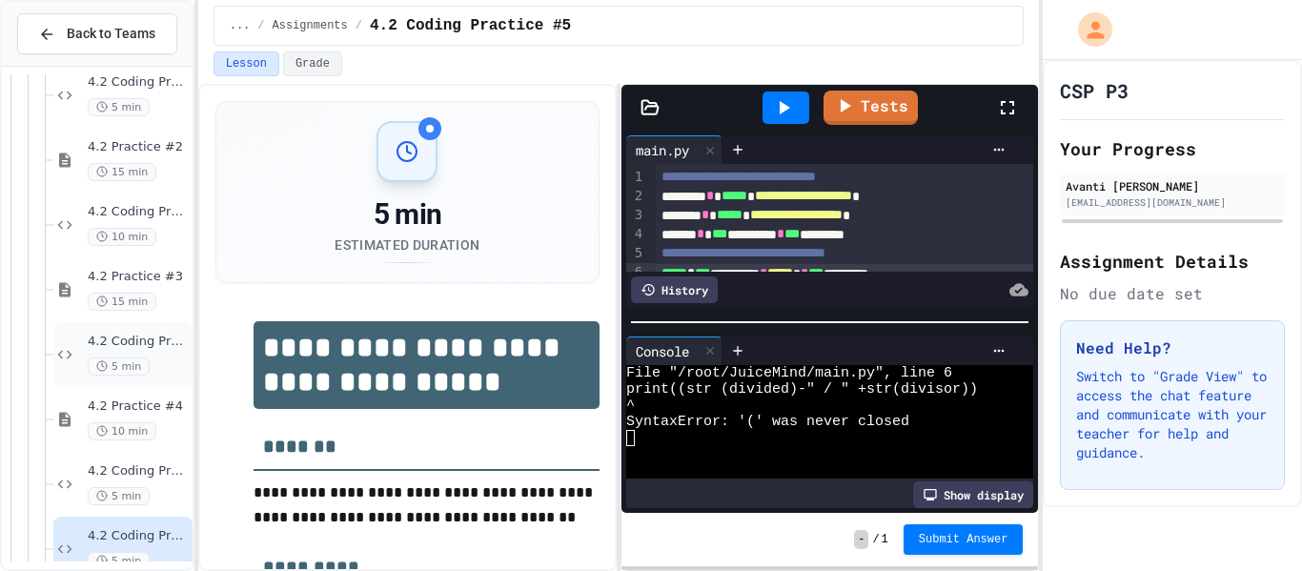
scroll to position [1026, 0]
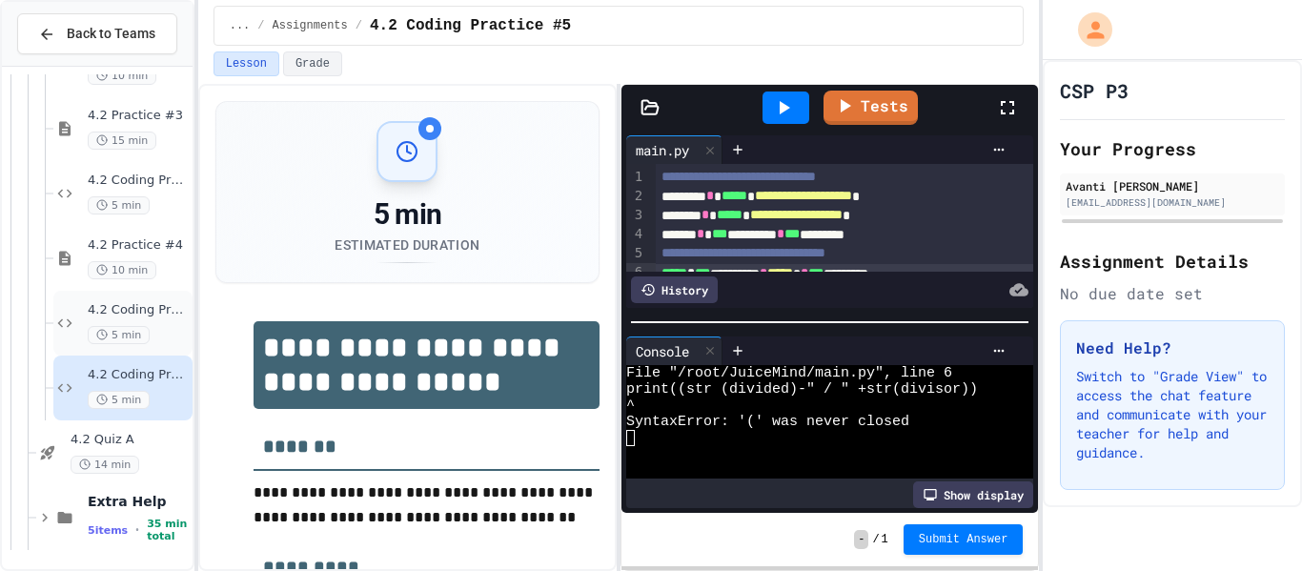
click at [145, 299] on div "4.2 Coding Practice #4 5 min" at bounding box center [122, 323] width 139 height 65
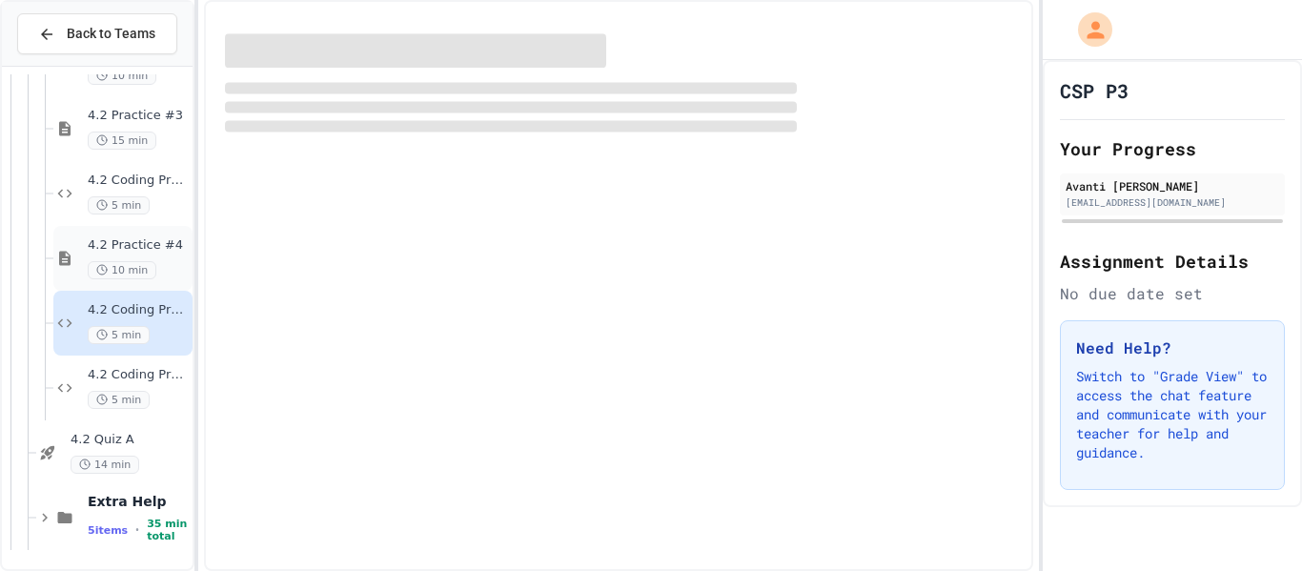
scroll to position [1003, 0]
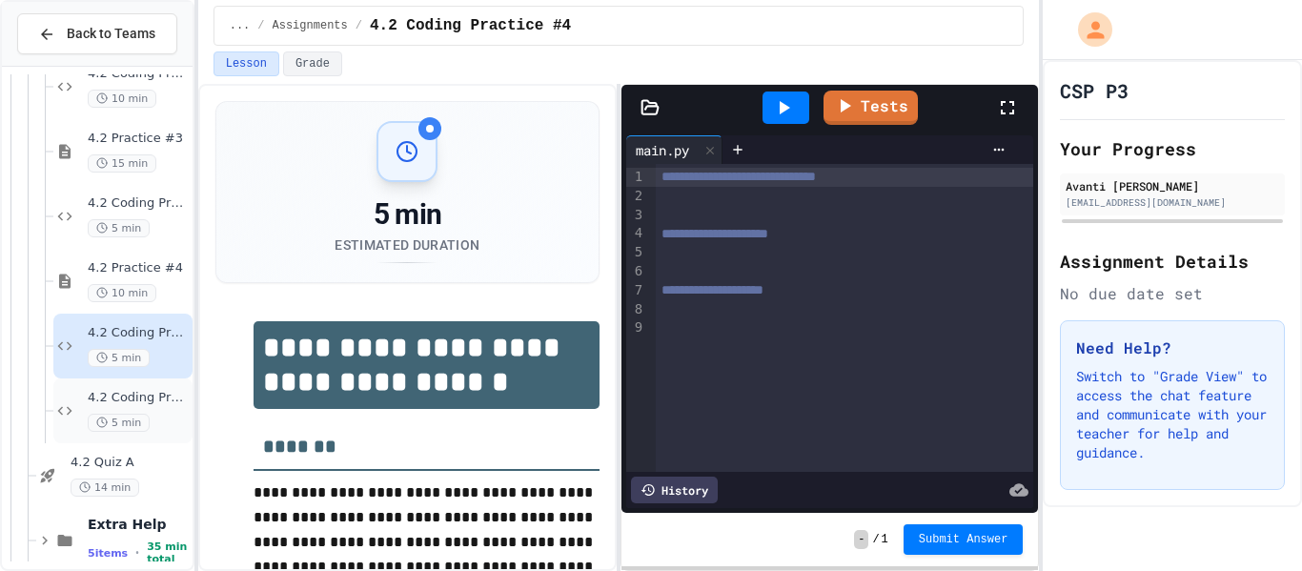
click at [99, 408] on div "4.2 Coding Practice #5 5 min" at bounding box center [138, 411] width 101 height 42
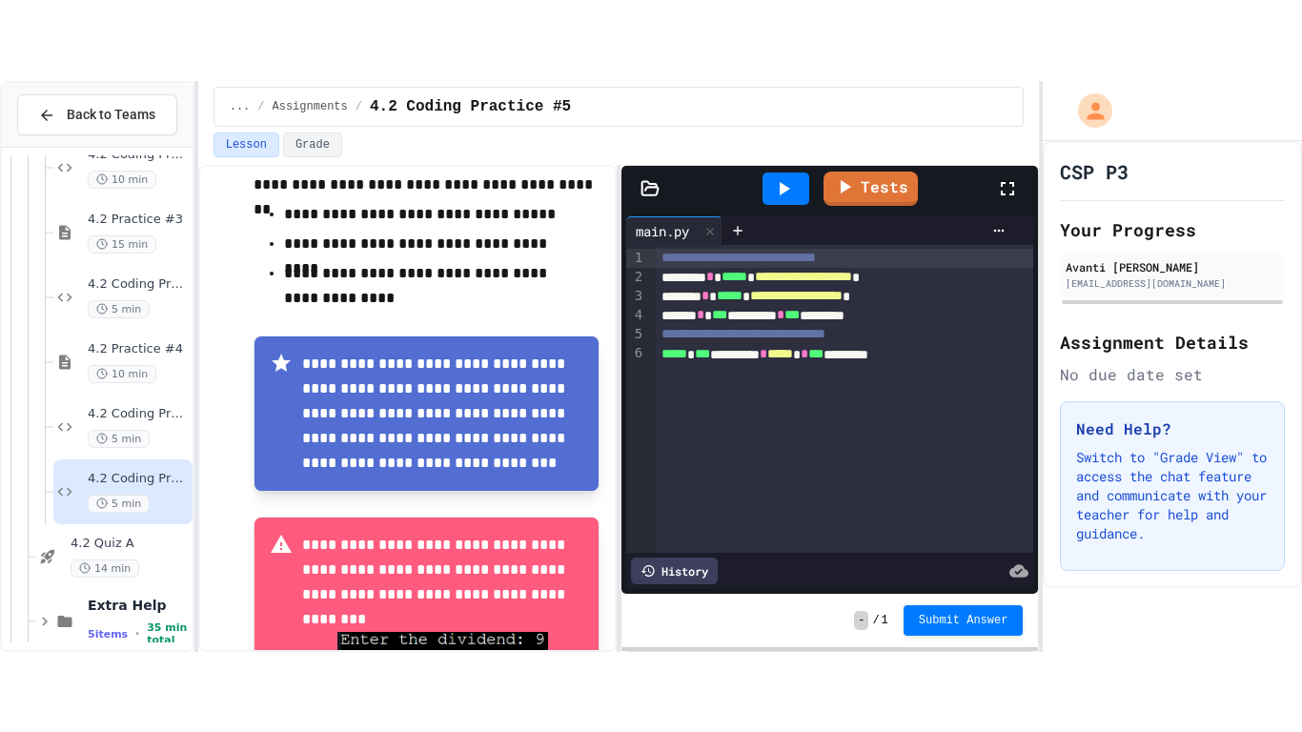
scroll to position [513, 0]
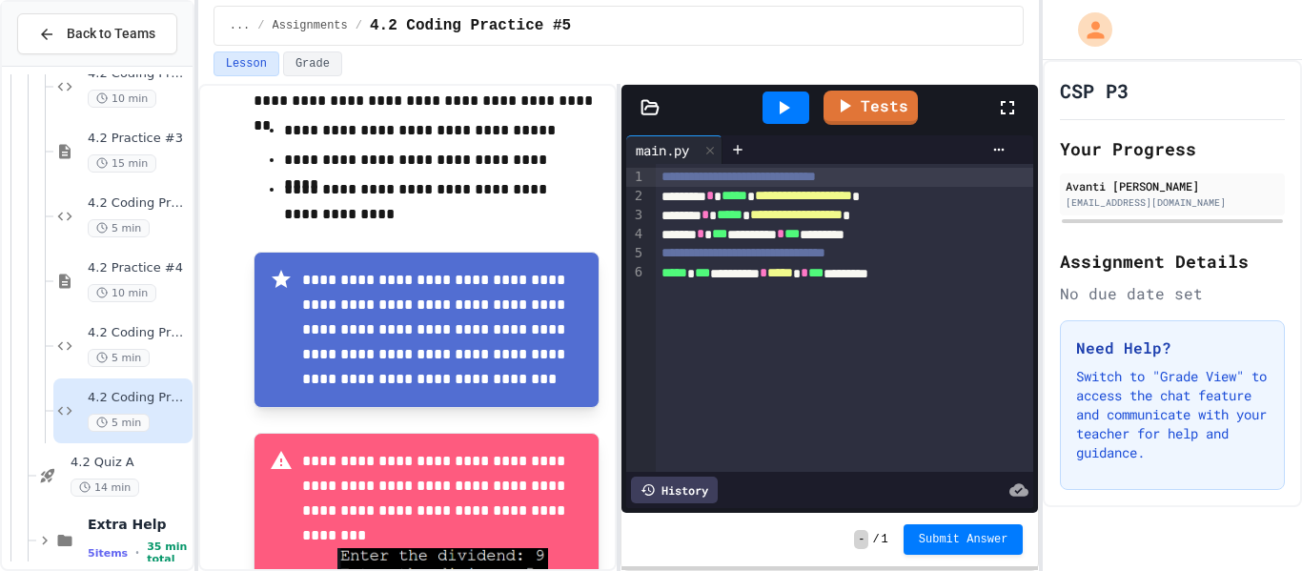
click at [989, 277] on div "***** * *** ********* * ***** * *** *********" at bounding box center [845, 273] width 378 height 19
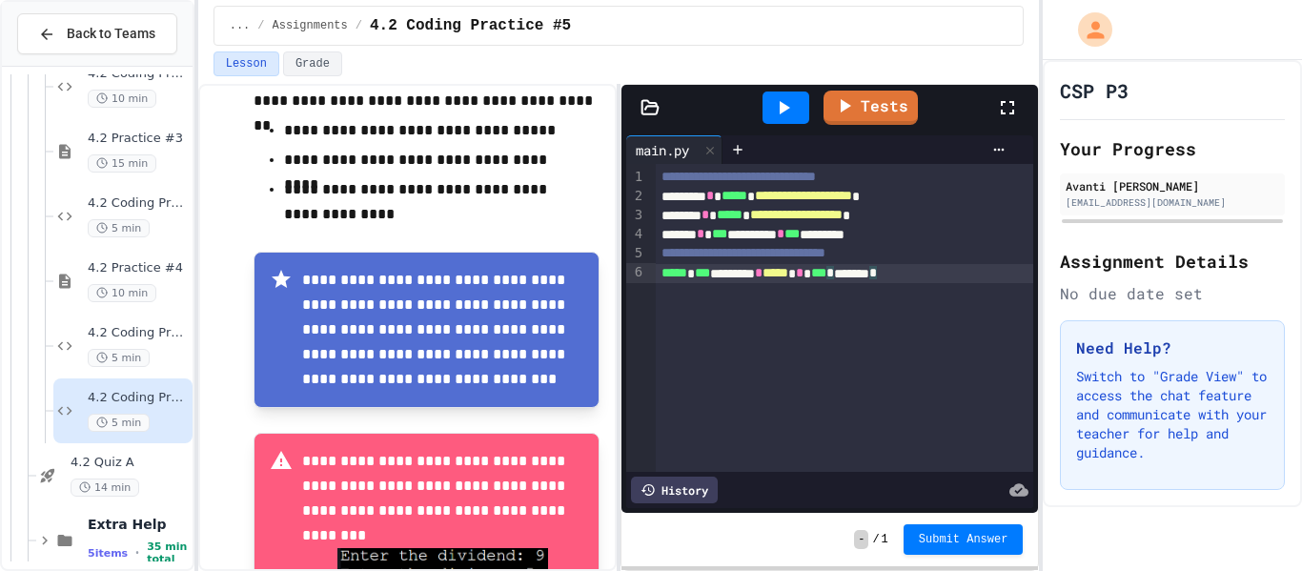
click at [781, 115] on icon at bounding box center [783, 107] width 23 height 23
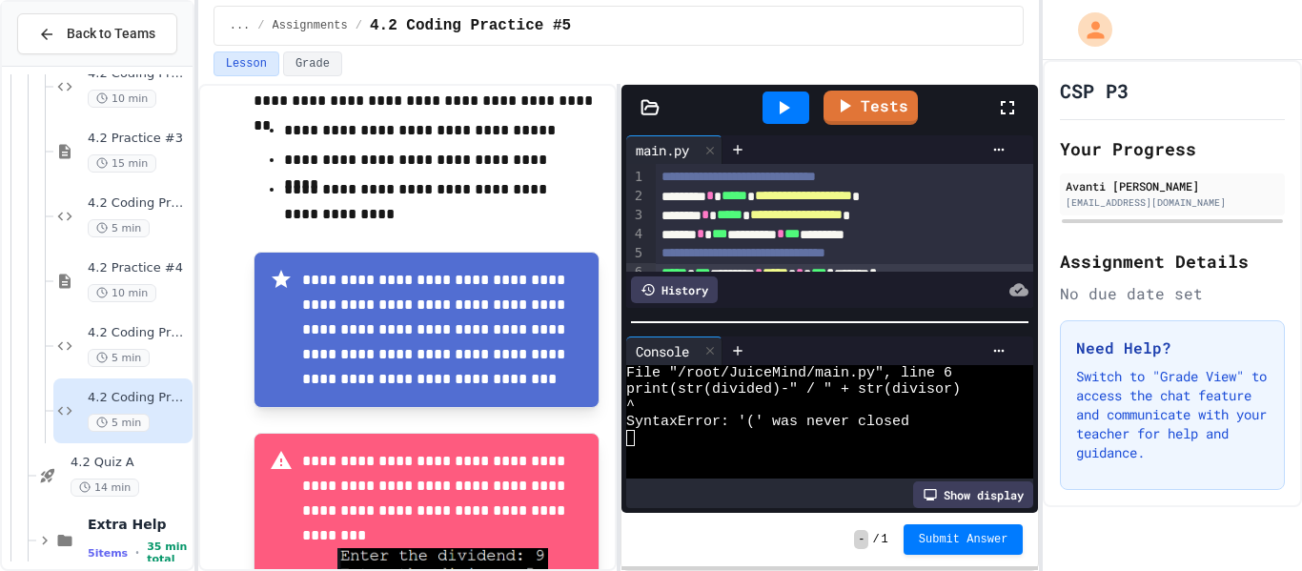
click at [1013, 104] on icon at bounding box center [1006, 107] width 13 height 13
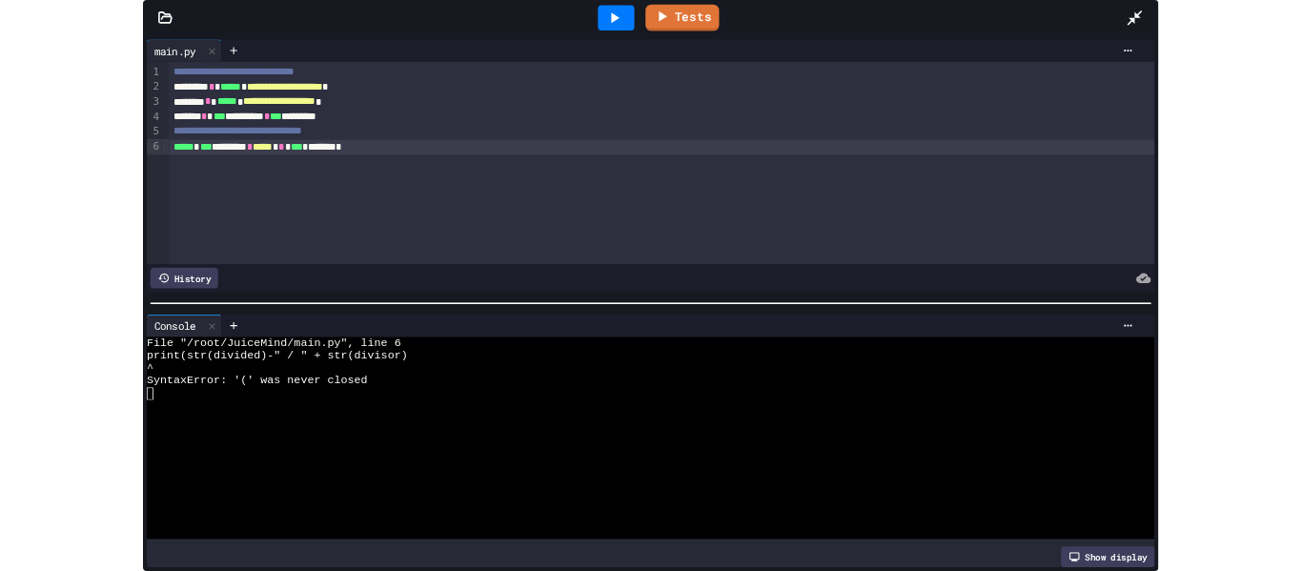
scroll to position [865, 0]
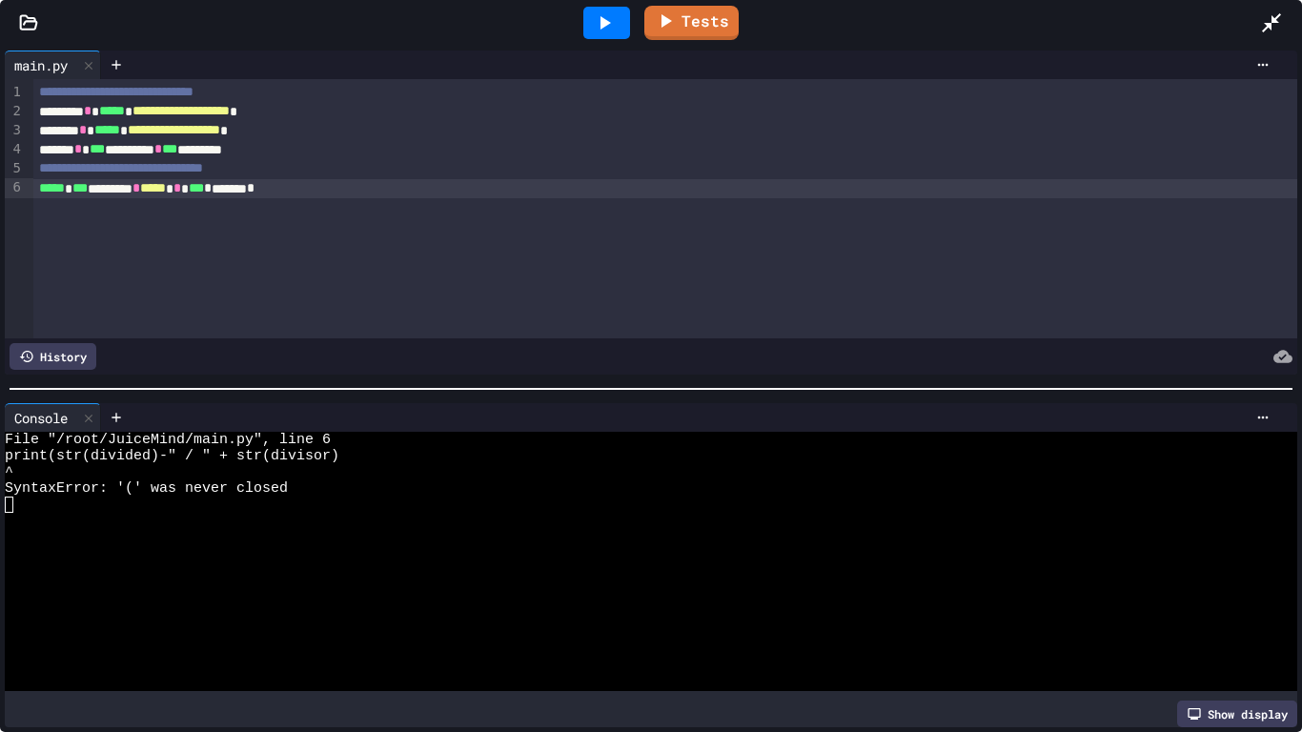
click at [84, 192] on span "***" at bounding box center [79, 187] width 15 height 13
click at [616, 16] on icon at bounding box center [604, 22] width 23 height 23
click at [91, 191] on span "***" at bounding box center [87, 187] width 15 height 13
click at [414, 179] on div "***** * *** ********* * ***** * *** *********" at bounding box center [664, 188] width 1263 height 19
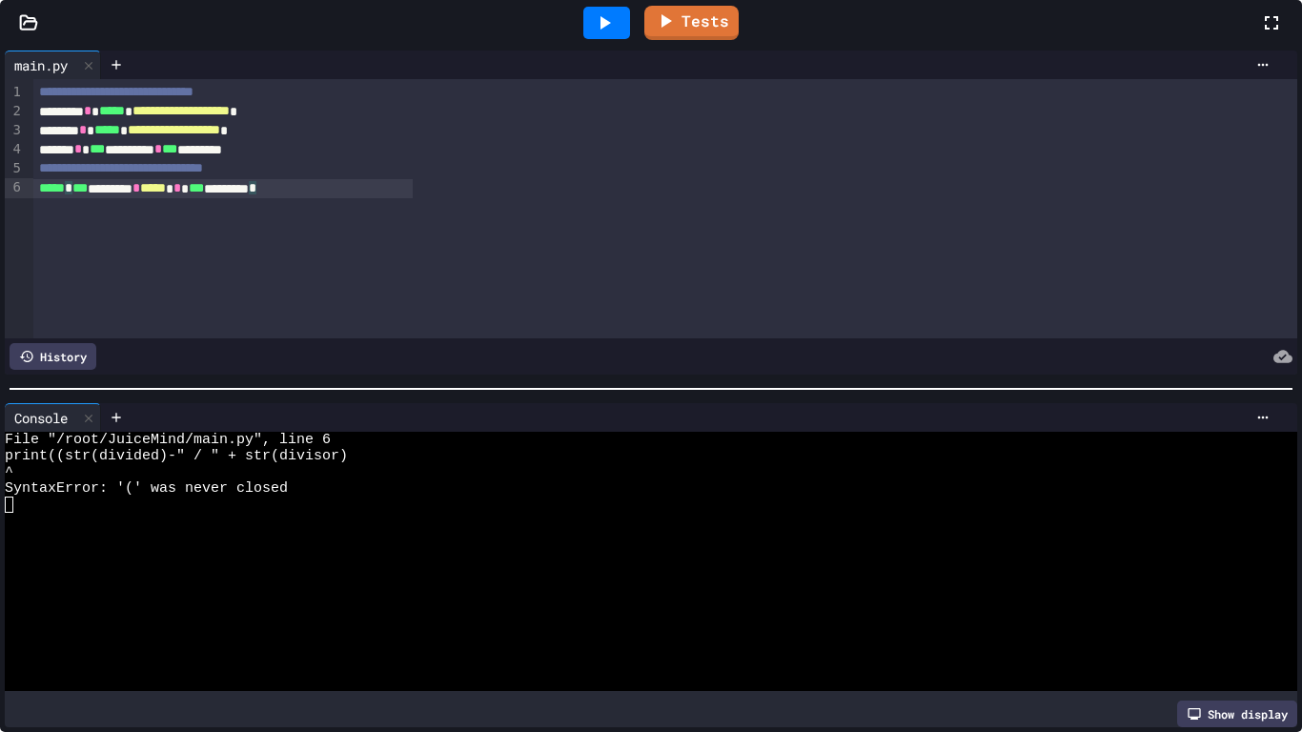
scroll to position [513, 0]
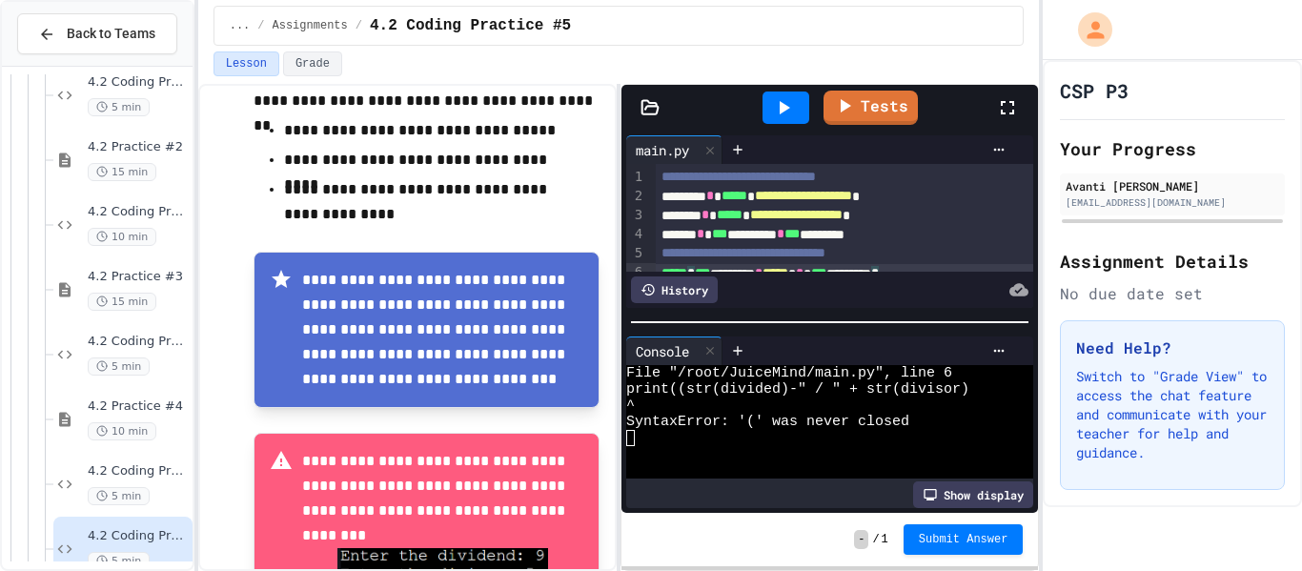
click at [766, 118] on div at bounding box center [785, 107] width 47 height 32
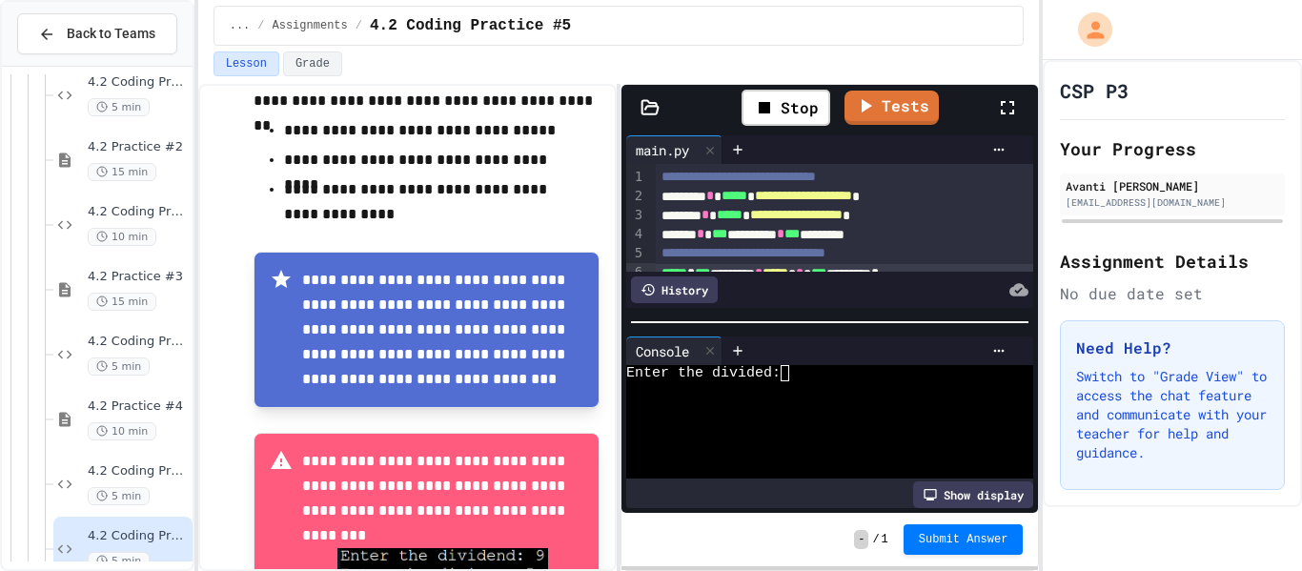
click at [1004, 115] on icon at bounding box center [1007, 107] width 23 height 23
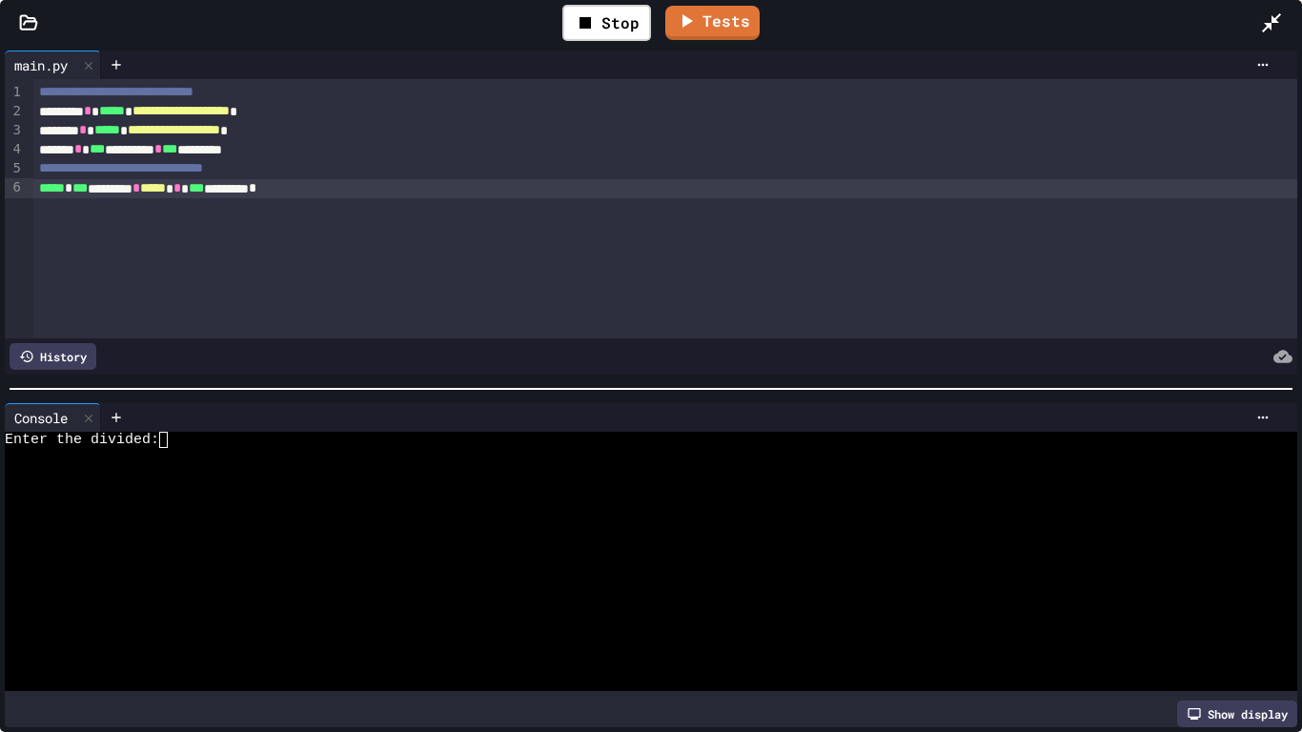
click at [164, 439] on textarea "Terminal input" at bounding box center [163, 440] width 9 height 16
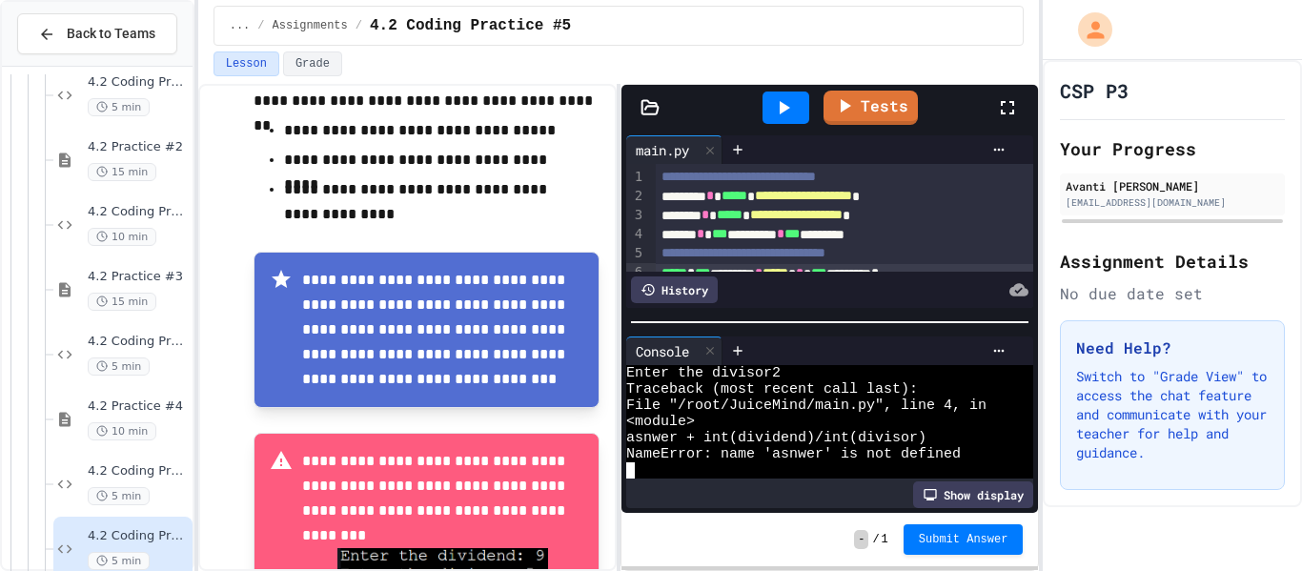
scroll to position [15, 0]
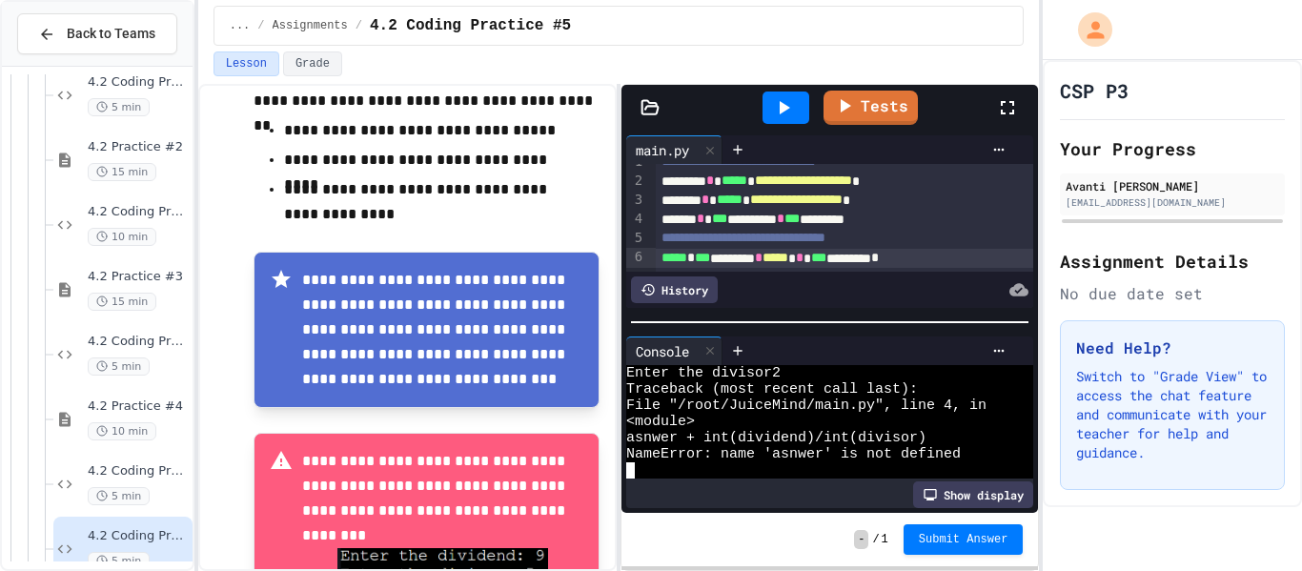
click at [662, 258] on span "*****" at bounding box center [674, 257] width 26 height 13
click at [792, 106] on icon at bounding box center [783, 107] width 23 height 23
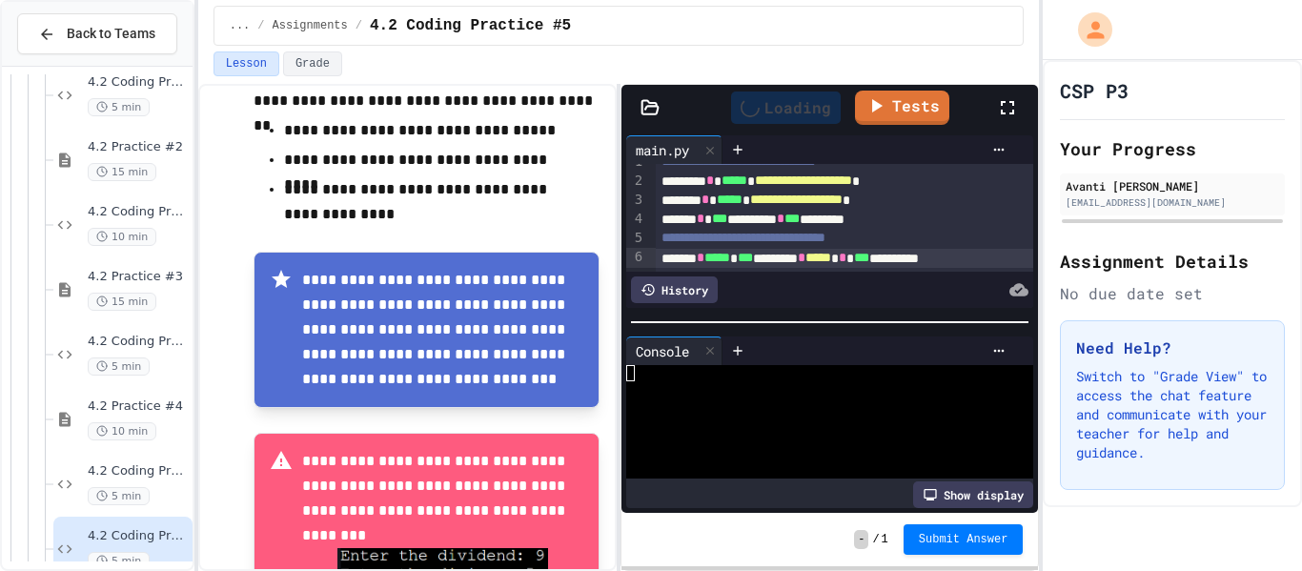
scroll to position [0, 0]
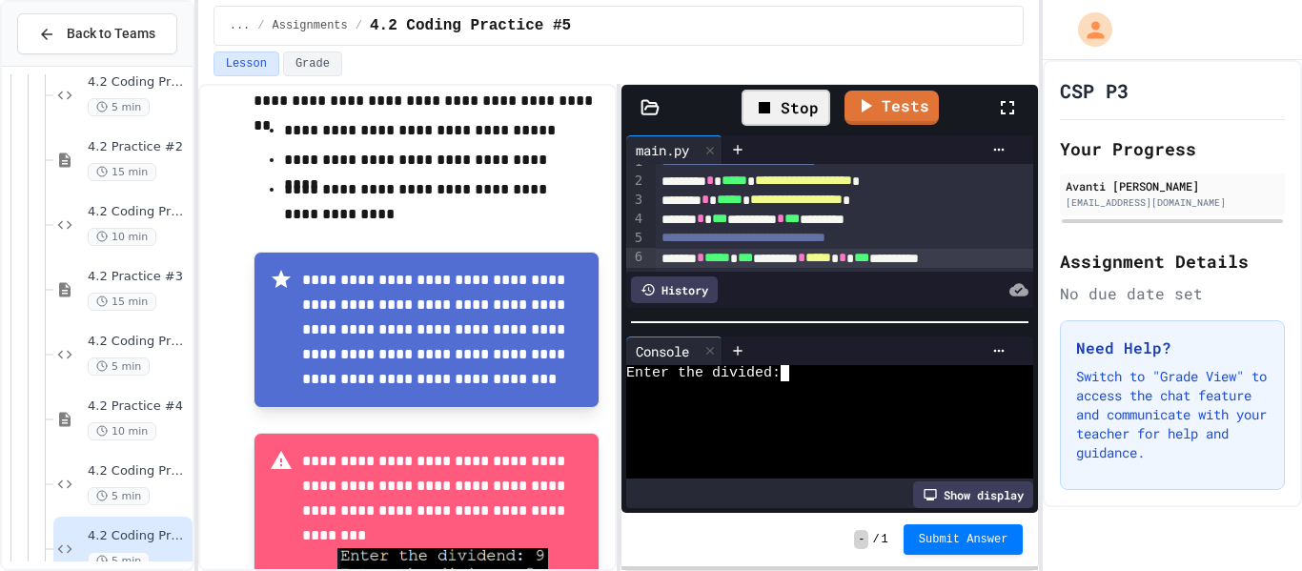
click at [793, 381] on div at bounding box center [819, 389] width 386 height 16
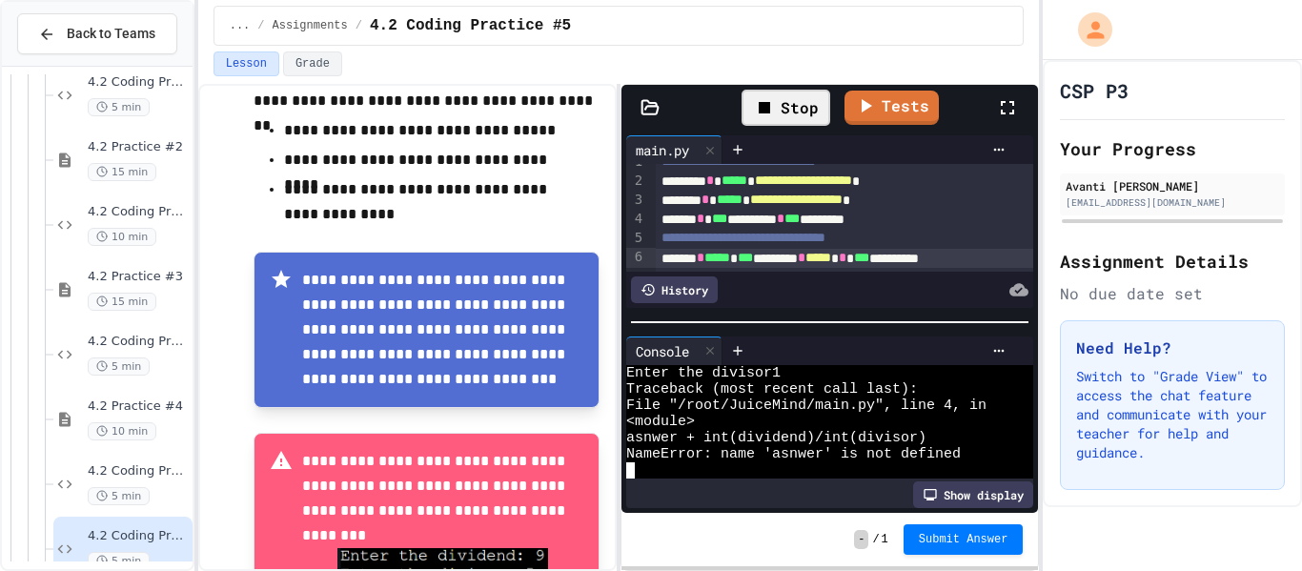
scroll to position [16, 0]
click at [1001, 109] on icon at bounding box center [1007, 107] width 23 height 23
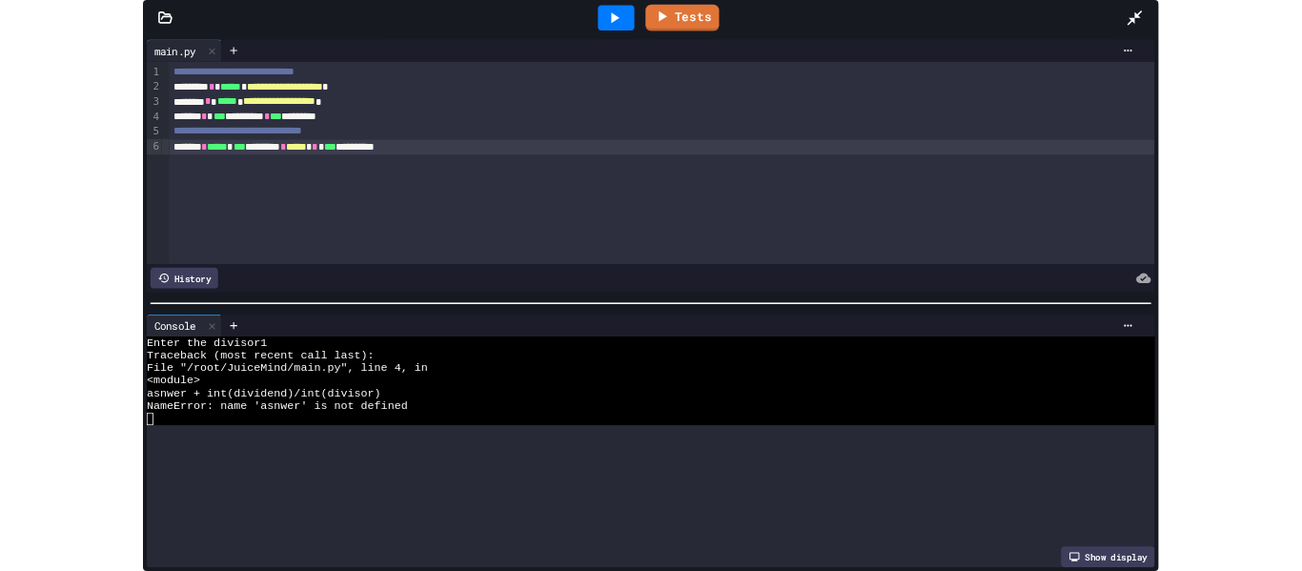
scroll to position [0, 0]
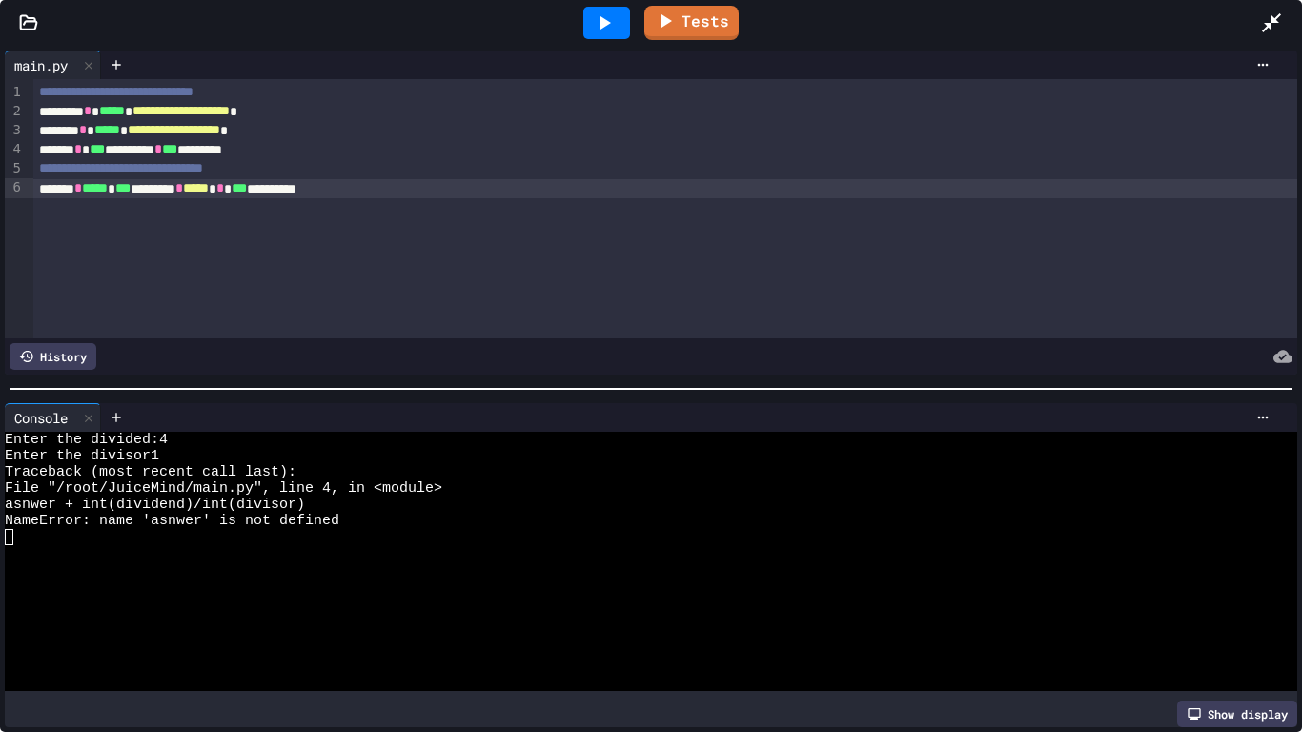
click at [86, 190] on div "**********" at bounding box center [664, 188] width 1263 height 19
click at [604, 28] on icon at bounding box center [604, 22] width 23 height 23
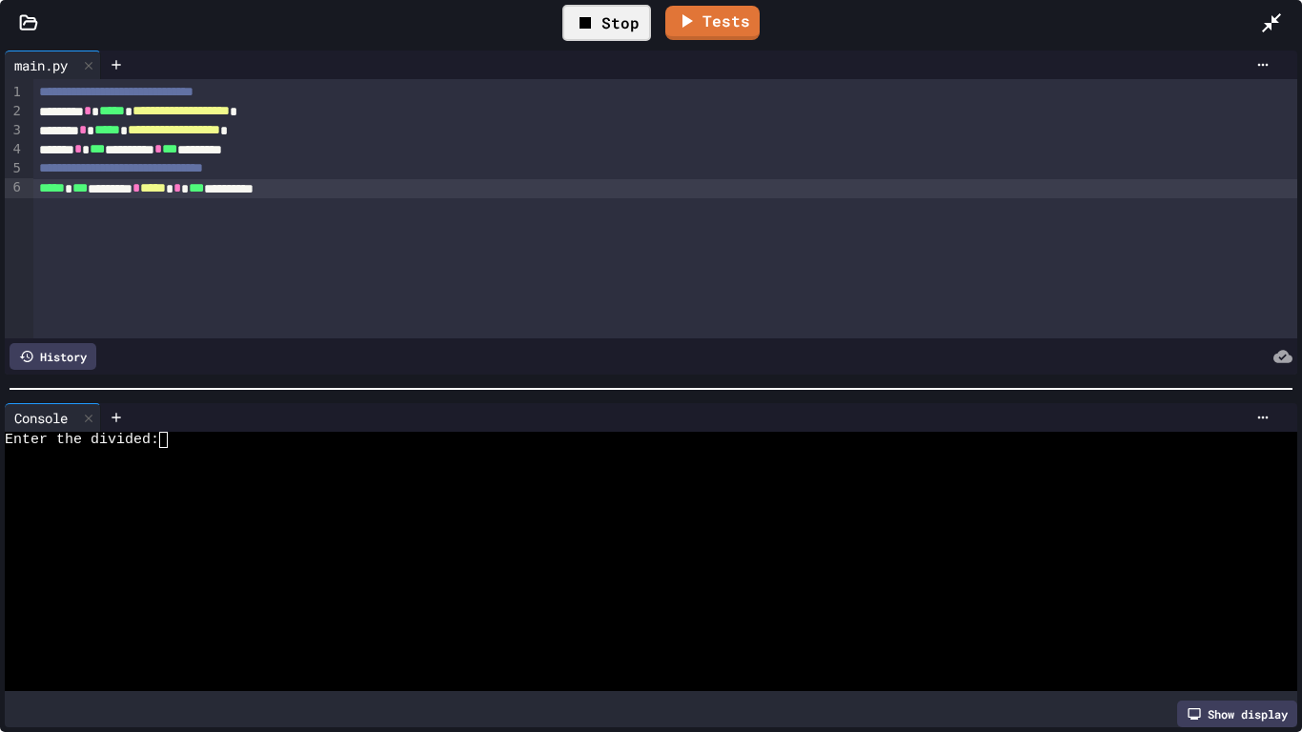
click at [226, 422] on div at bounding box center [704, 417] width 1146 height 15
click at [212, 462] on div at bounding box center [644, 456] width 1278 height 16
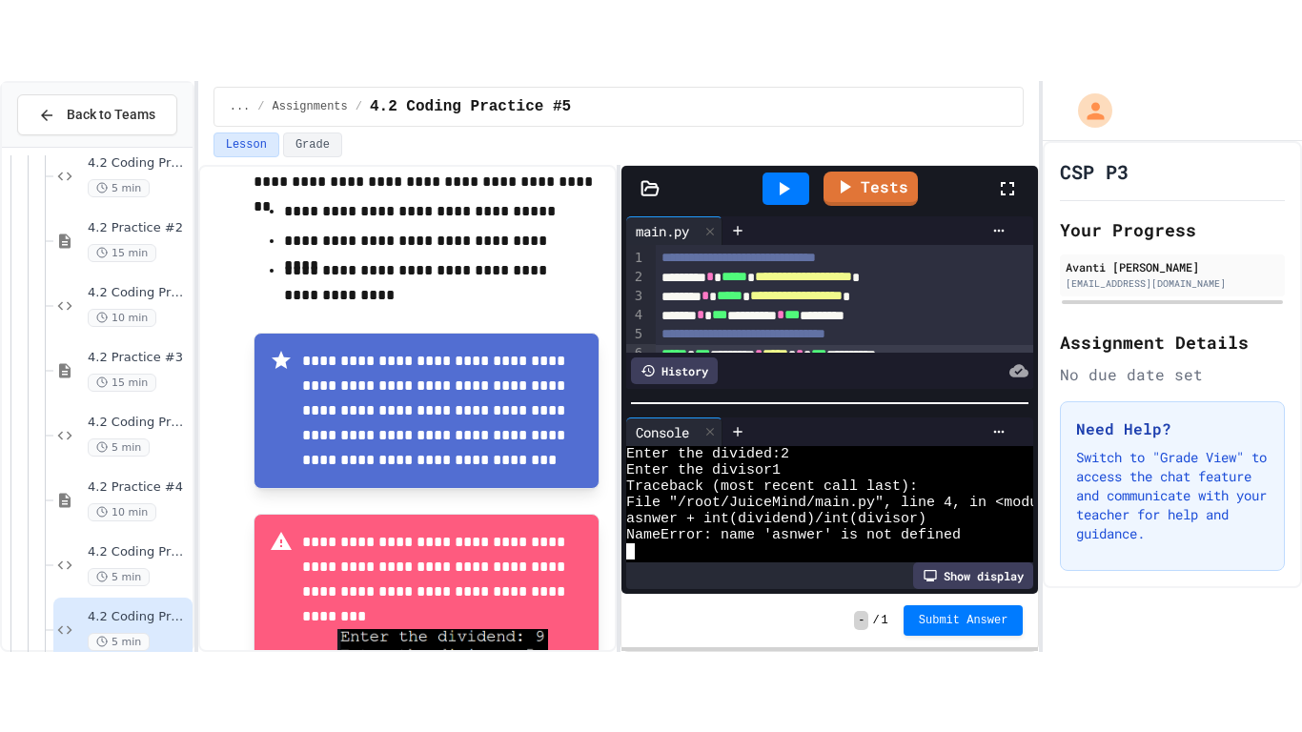
scroll to position [16, 0]
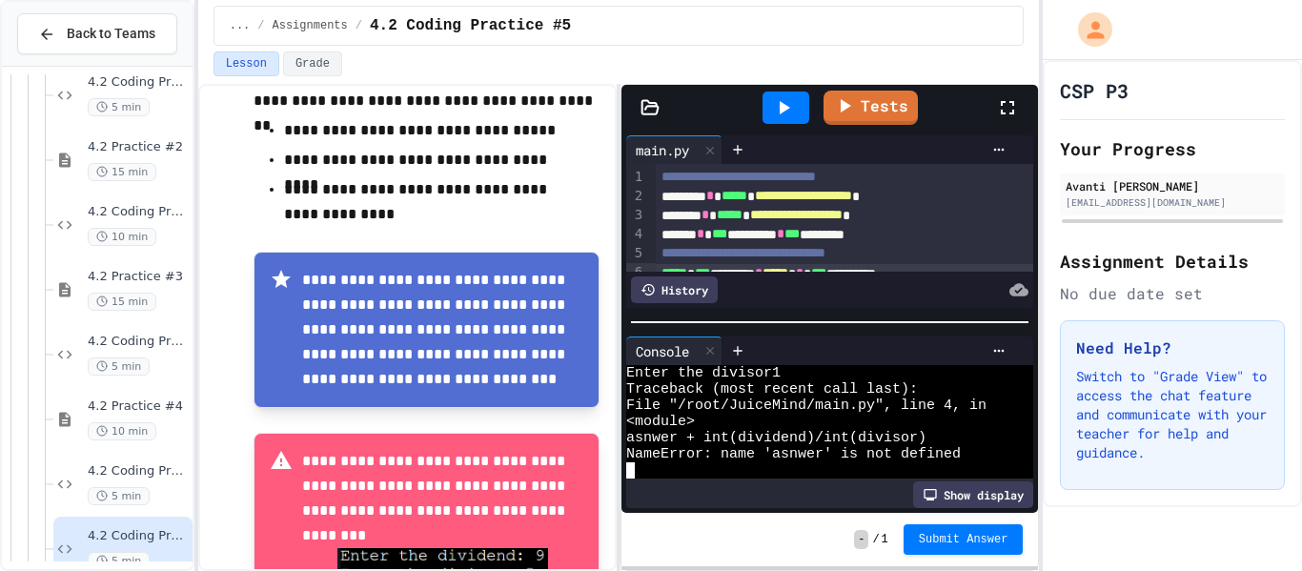
click at [1012, 108] on icon at bounding box center [1007, 107] width 23 height 23
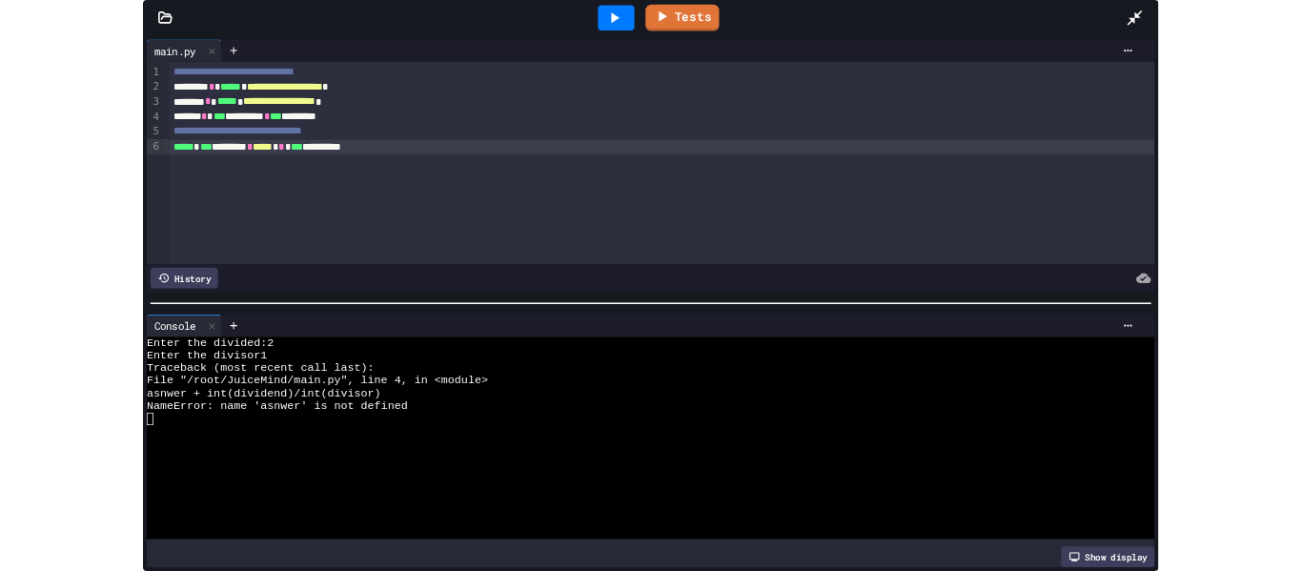
scroll to position [0, 0]
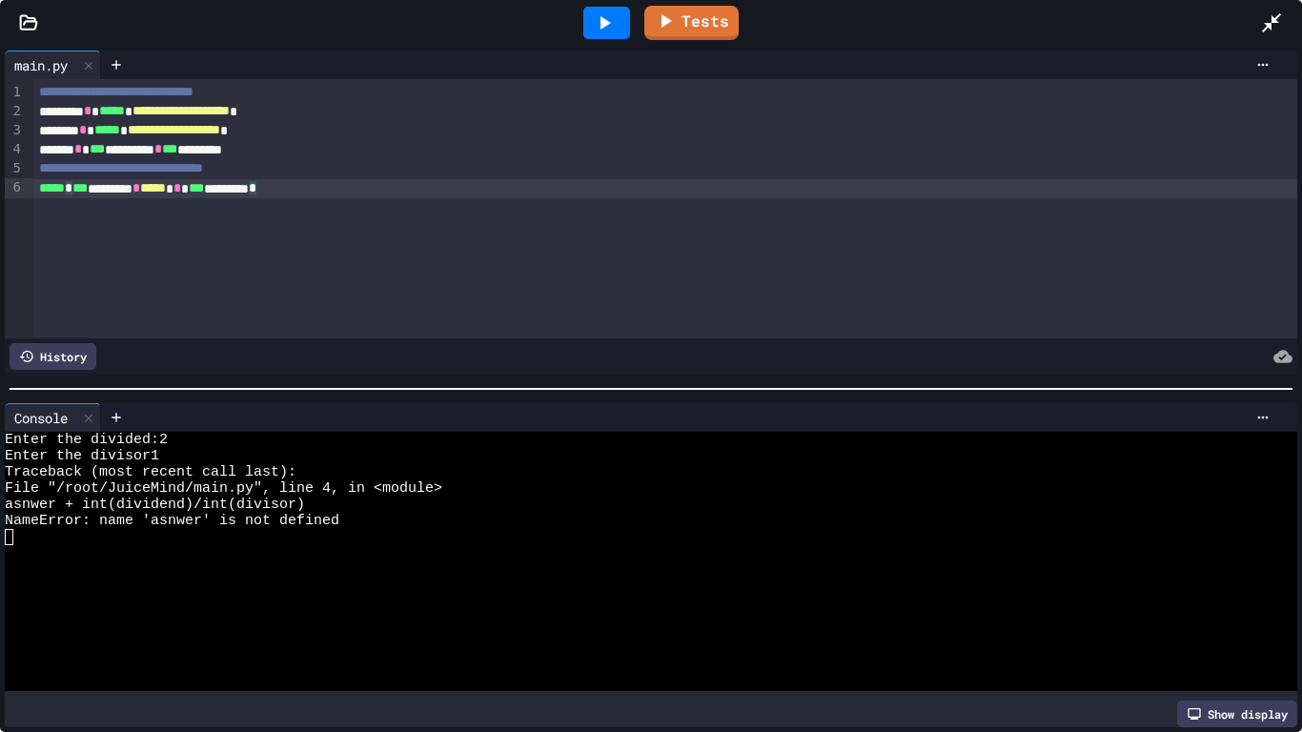
click at [1012, 223] on div "**********" at bounding box center [664, 208] width 1263 height 259
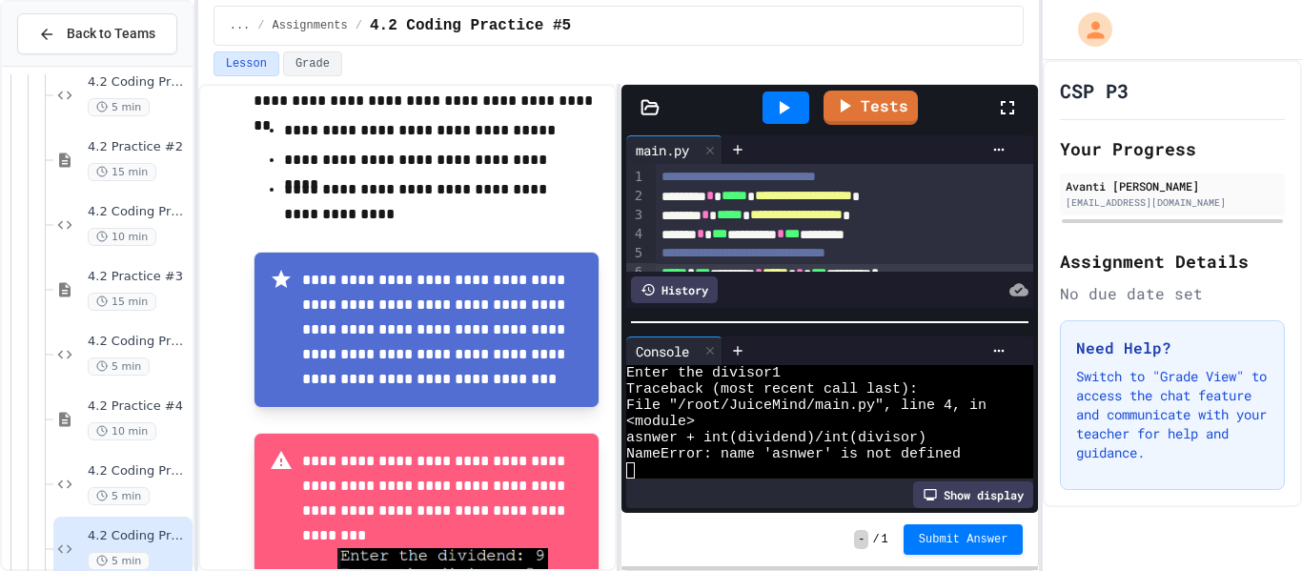
scroll to position [16, 0]
